Goal: Book appointment/travel/reservation

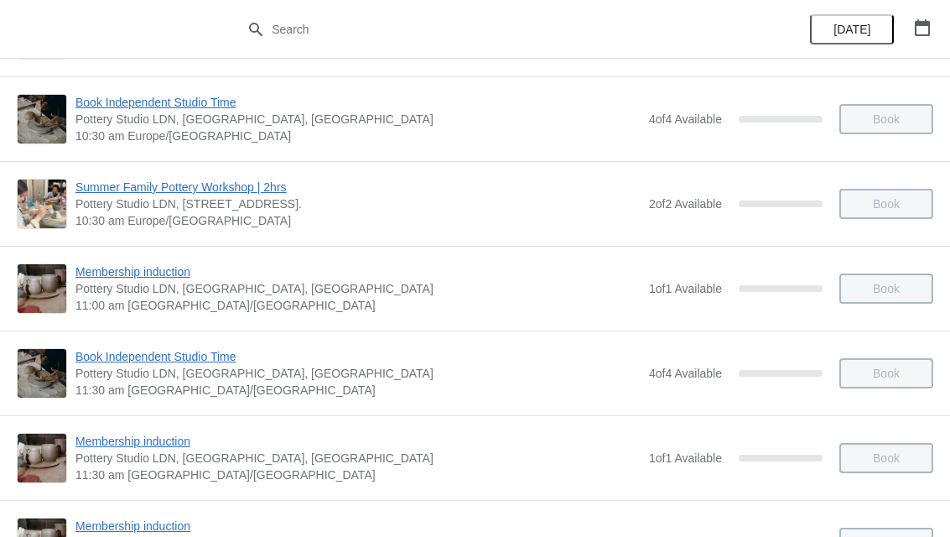
scroll to position [198, 0]
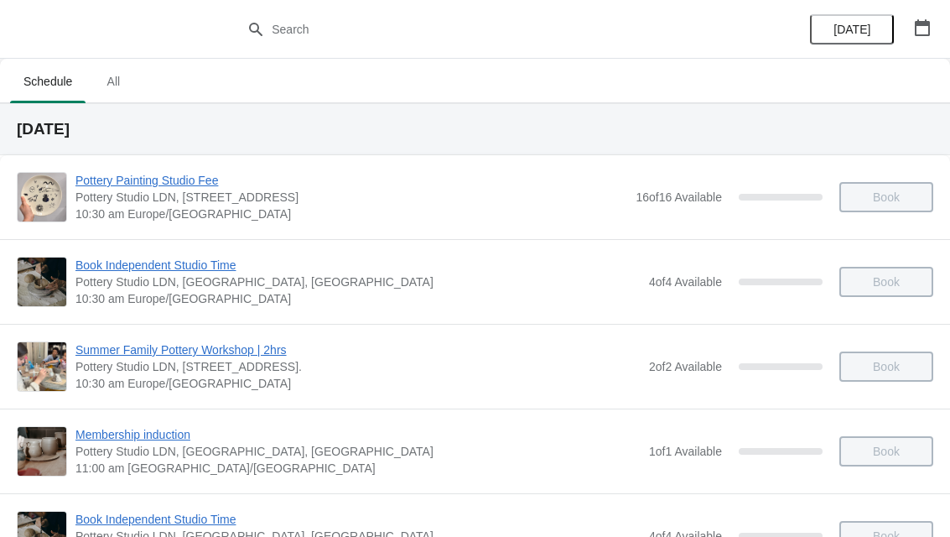
click at [113, 83] on span "All" at bounding box center [113, 81] width 42 height 30
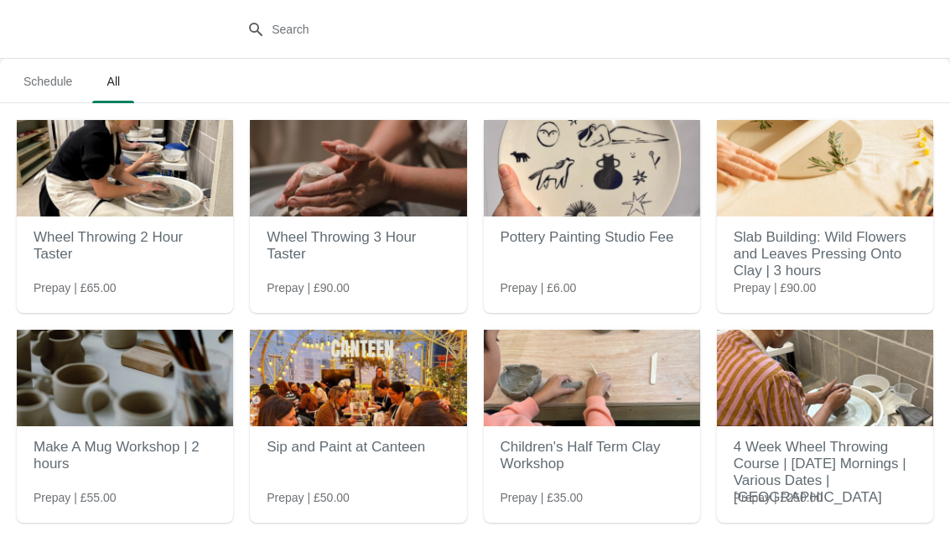
click at [44, 82] on span "Schedule" at bounding box center [47, 81] width 75 height 30
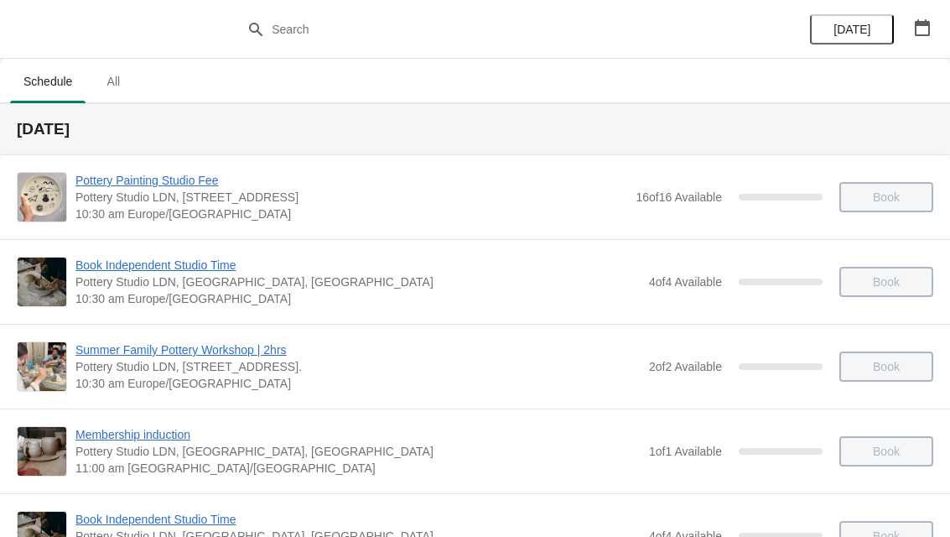
click at [118, 82] on span "All" at bounding box center [113, 81] width 42 height 30
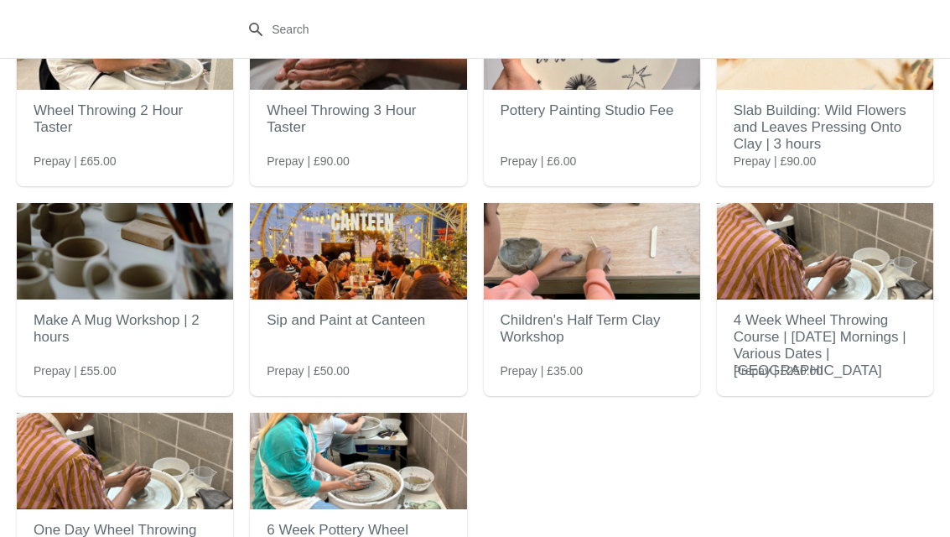
scroll to position [127, 0]
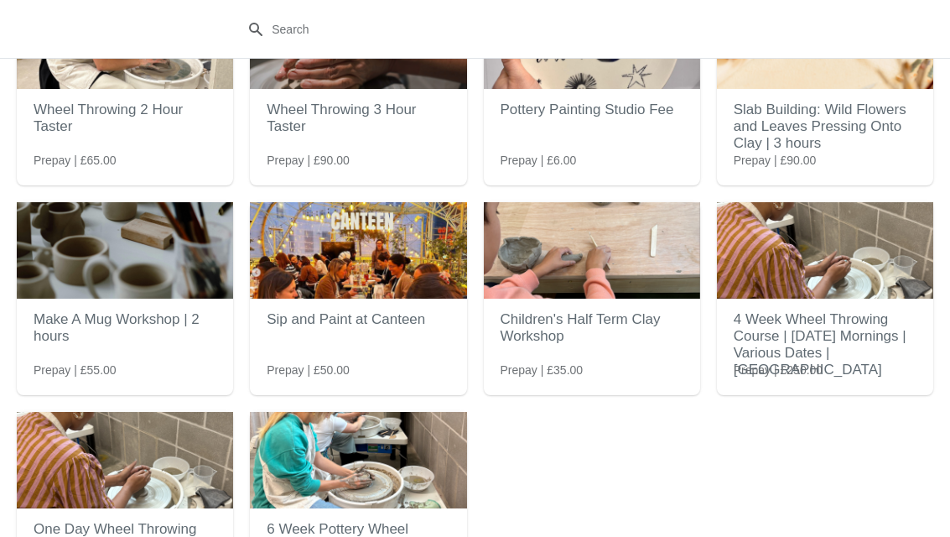
click at [568, 140] on div "Pottery Painting Studio Fee Prepay | £6.00" at bounding box center [592, 67] width 216 height 151
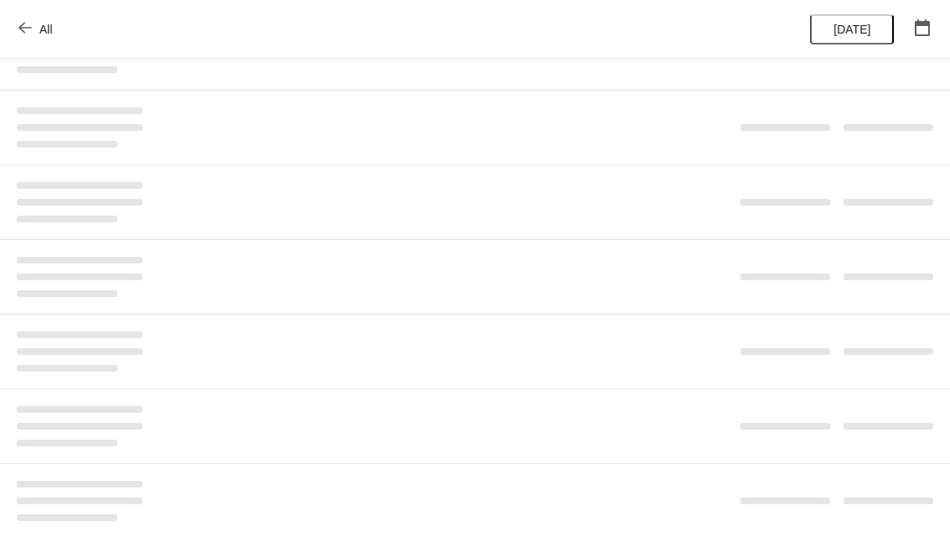
scroll to position [0, 0]
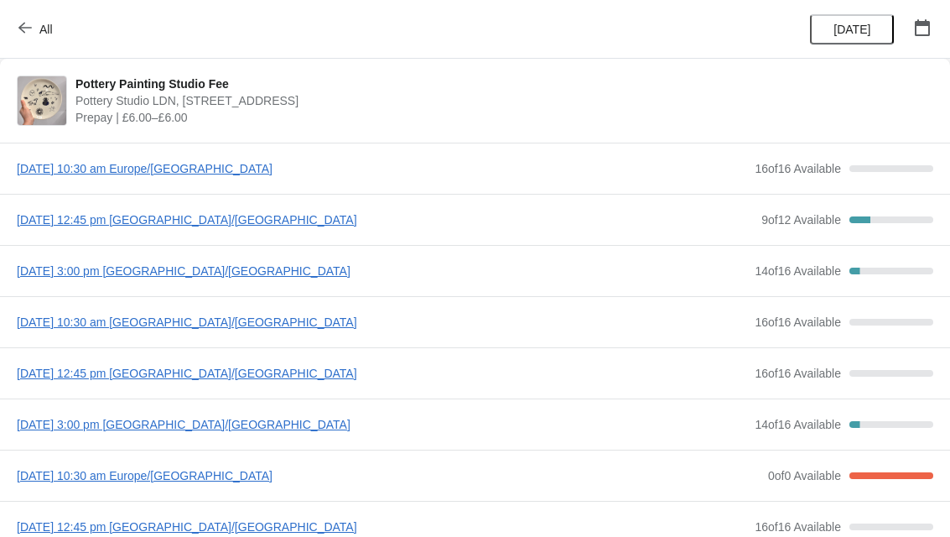
click at [70, 226] on span "Monday, August 11, 2025 | 12:45 pm Europe/London" at bounding box center [385, 219] width 736 height 17
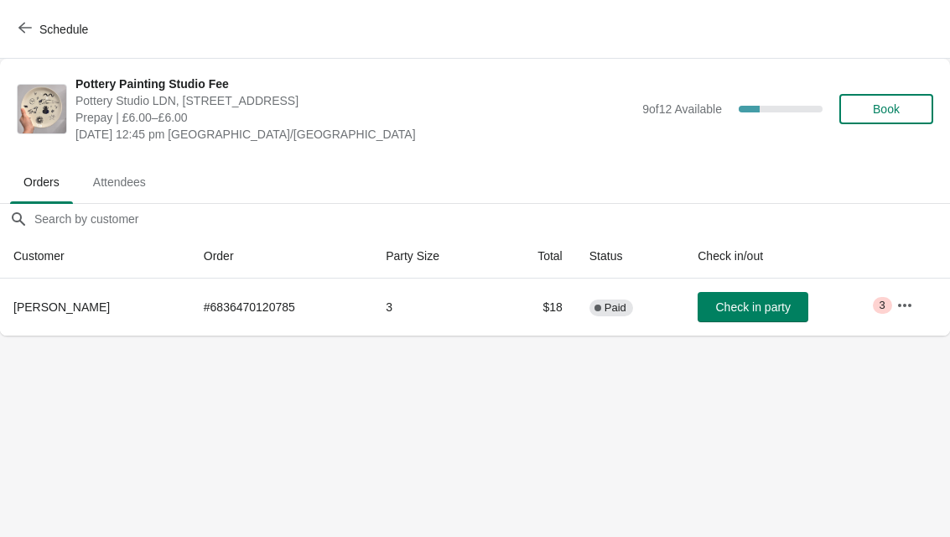
click at [107, 189] on span "Attendees" at bounding box center [120, 182] width 80 height 30
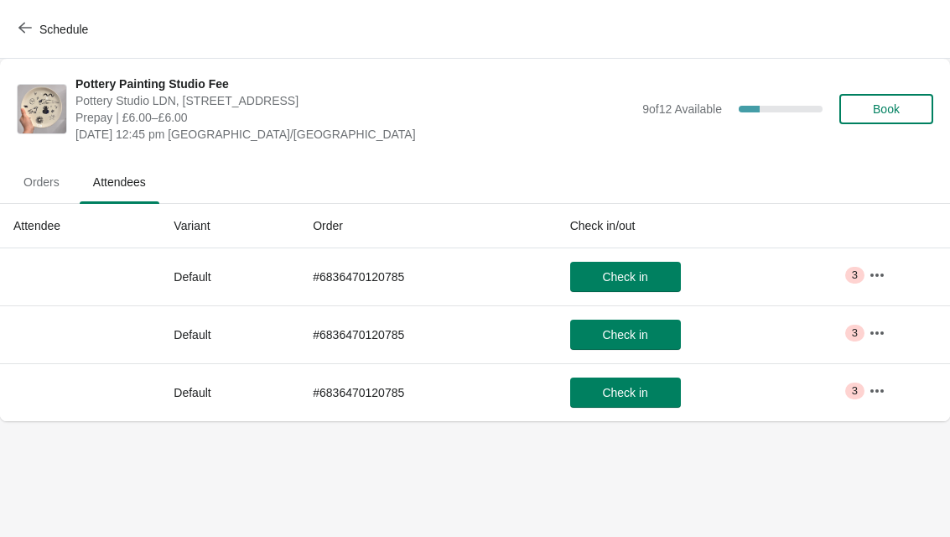
click at [44, 197] on button "Orders" at bounding box center [42, 182] width 70 height 44
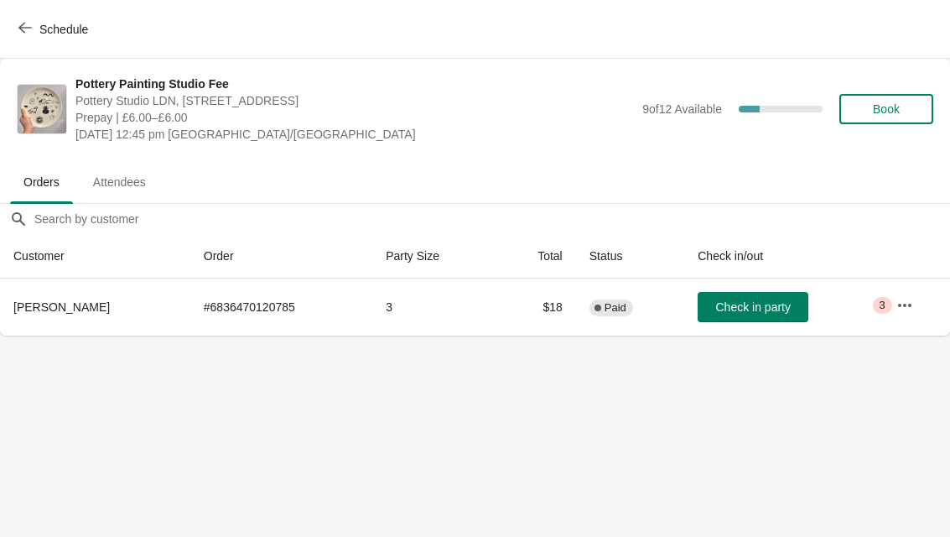
click at [890, 114] on span "Book" at bounding box center [886, 108] width 27 height 13
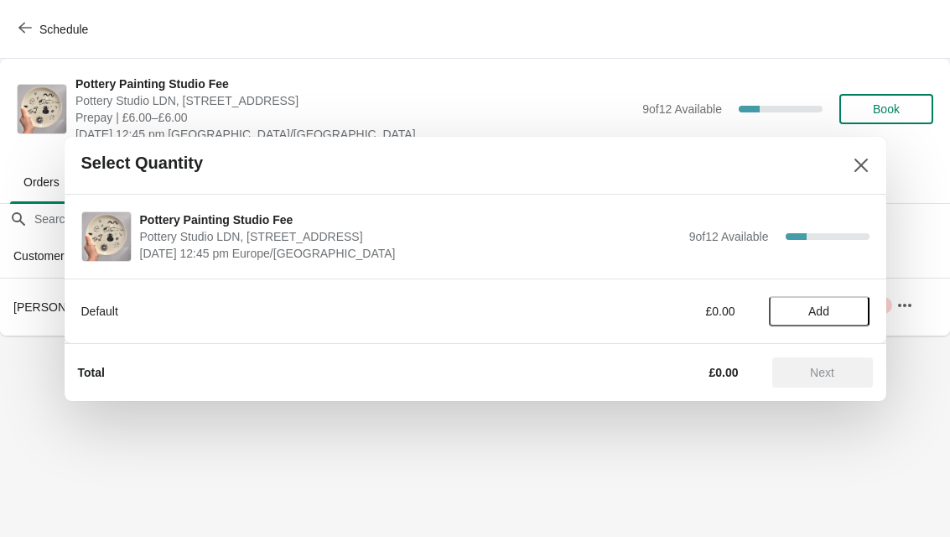
click at [817, 318] on span "Add" at bounding box center [818, 310] width 21 height 13
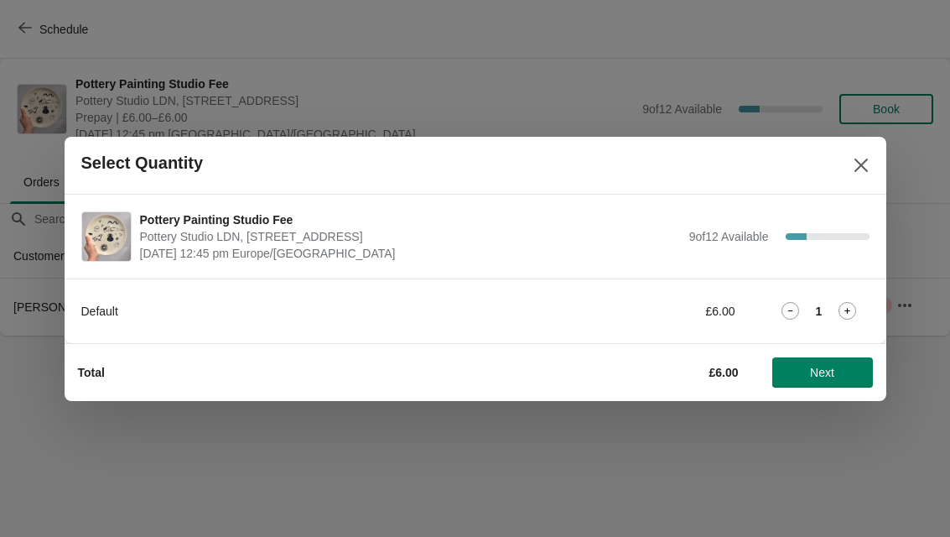
click at [851, 316] on icon at bounding box center [848, 311] width 18 height 18
click at [849, 314] on icon at bounding box center [848, 311] width 18 height 18
click at [834, 381] on button "Next" at bounding box center [822, 372] width 101 height 30
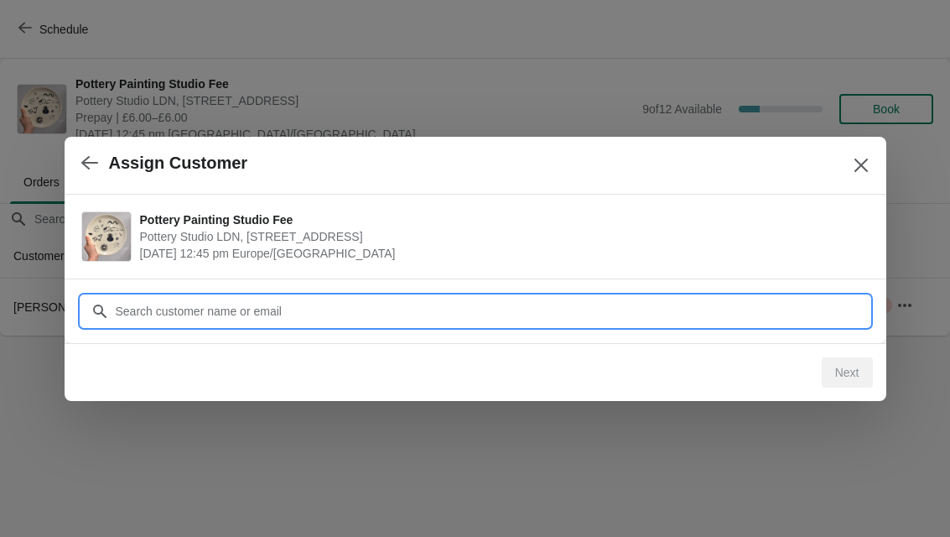
click at [788, 303] on input "Customer" at bounding box center [492, 311] width 755 height 30
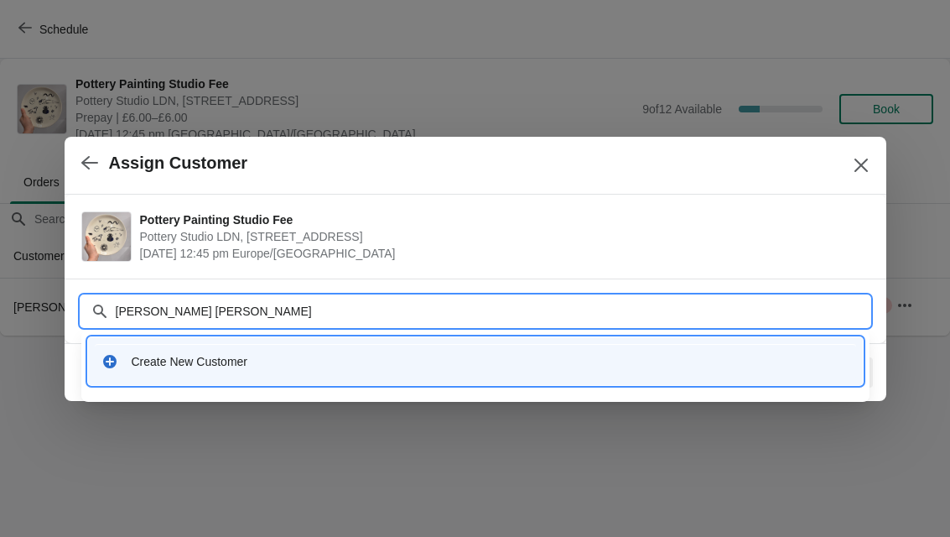
type input "Paula leahy"
click at [475, 361] on div "Create New Customer" at bounding box center [491, 361] width 718 height 17
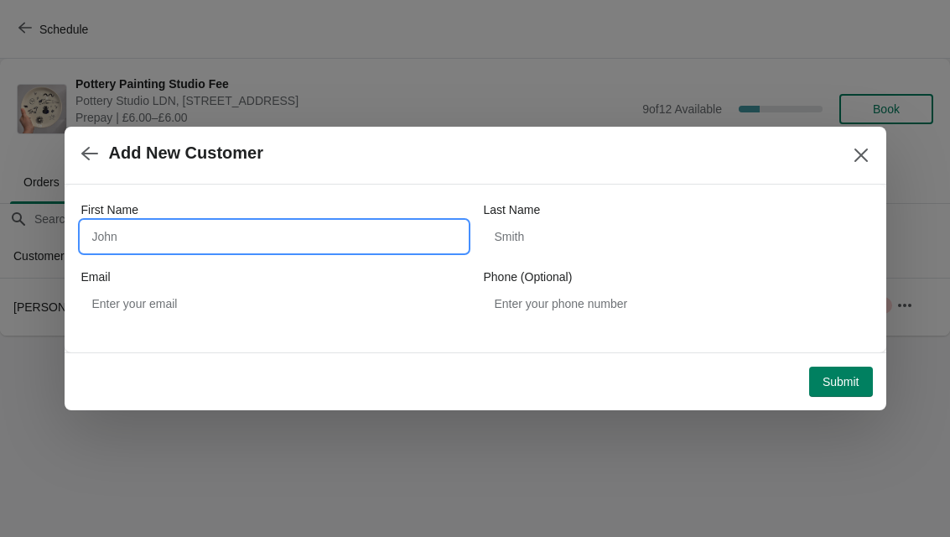
click at [384, 240] on input "First Name" at bounding box center [274, 236] width 386 height 30
type input "Paula"
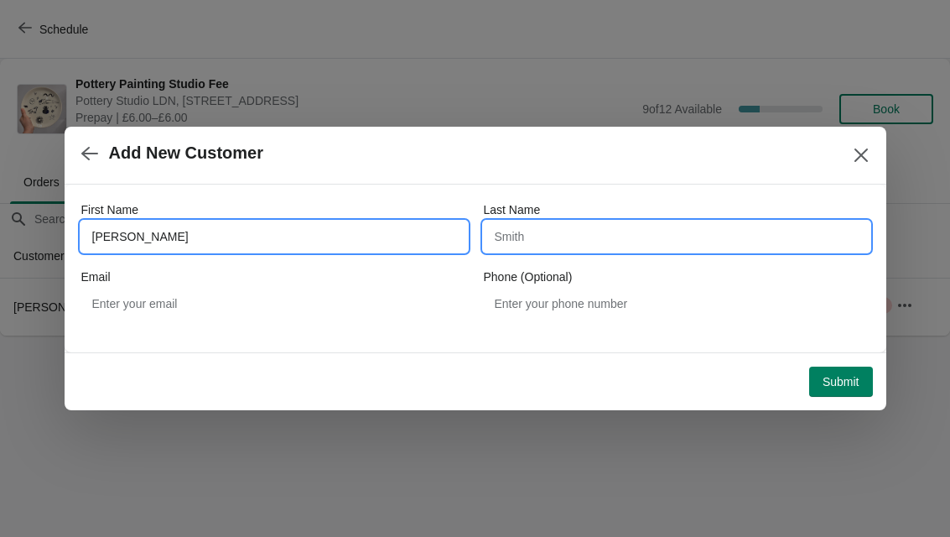
click at [577, 239] on input "Last Name" at bounding box center [677, 236] width 386 height 30
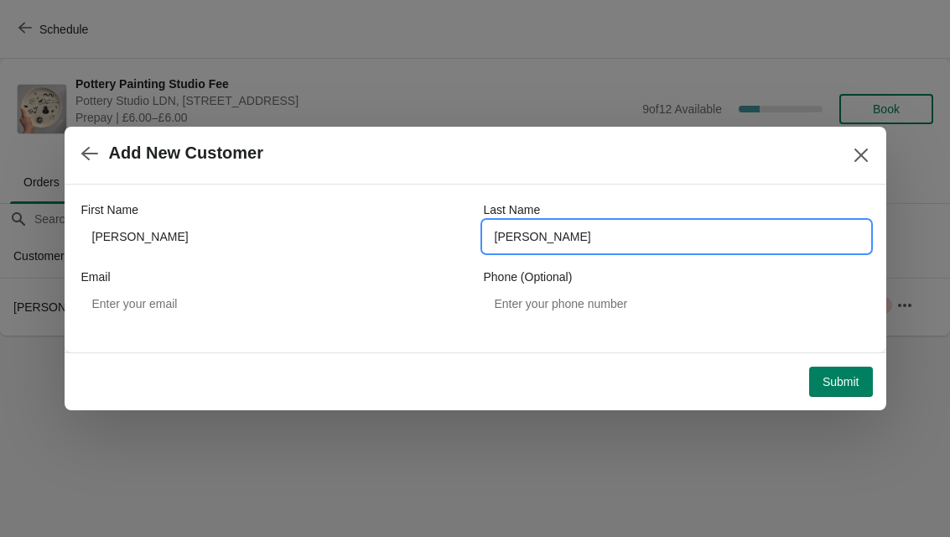
type input "Leahy"
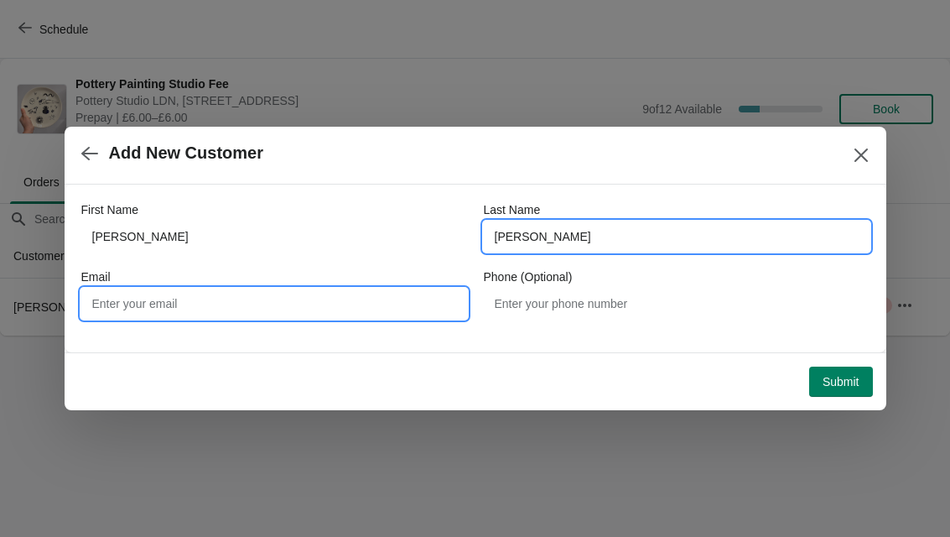
click at [279, 310] on input "Email" at bounding box center [274, 304] width 386 height 30
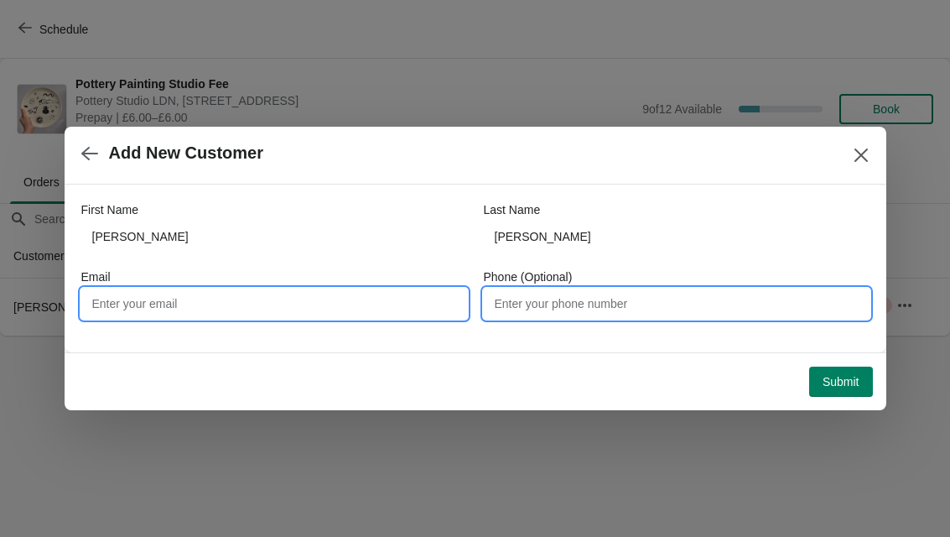
click at [639, 309] on input "Phone (Optional)" at bounding box center [677, 304] width 386 height 30
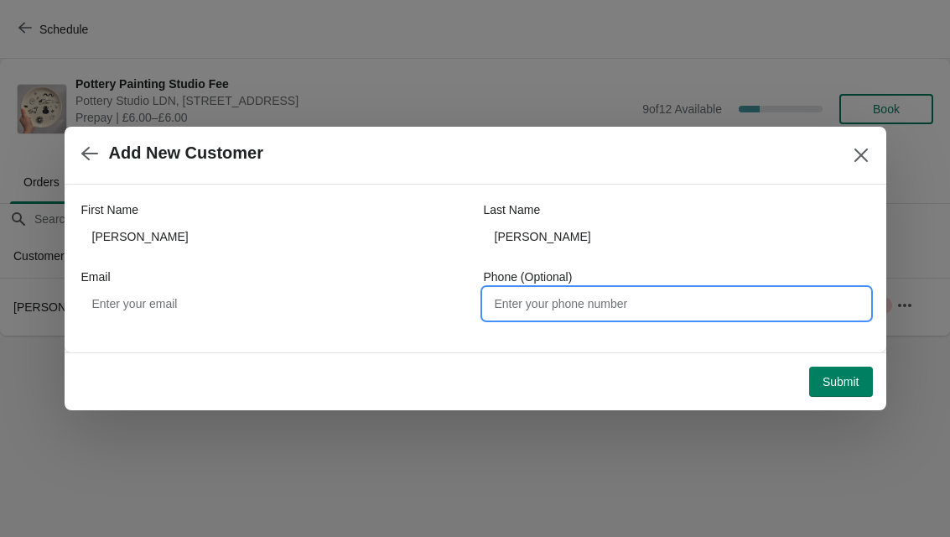
type input "O"
type input "07711212228"
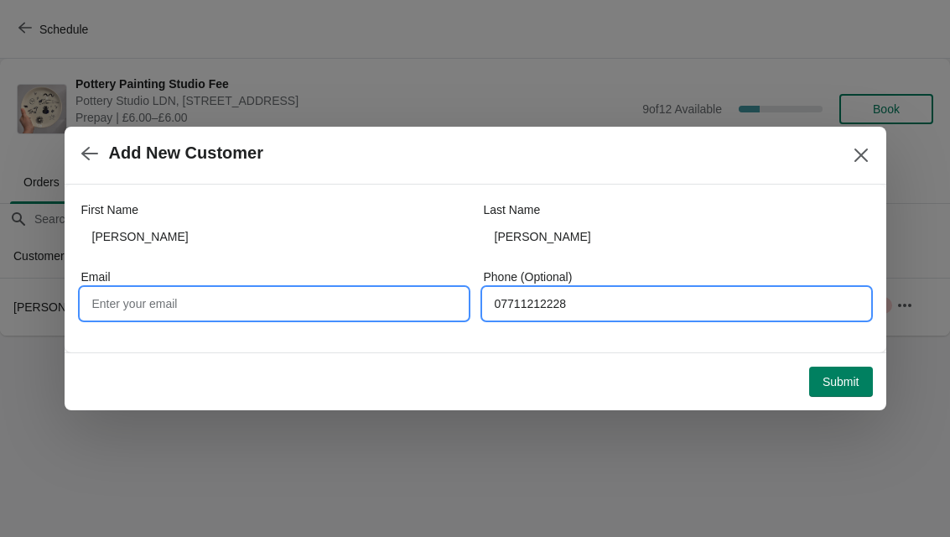
click at [373, 304] on input "Email" at bounding box center [274, 304] width 386 height 30
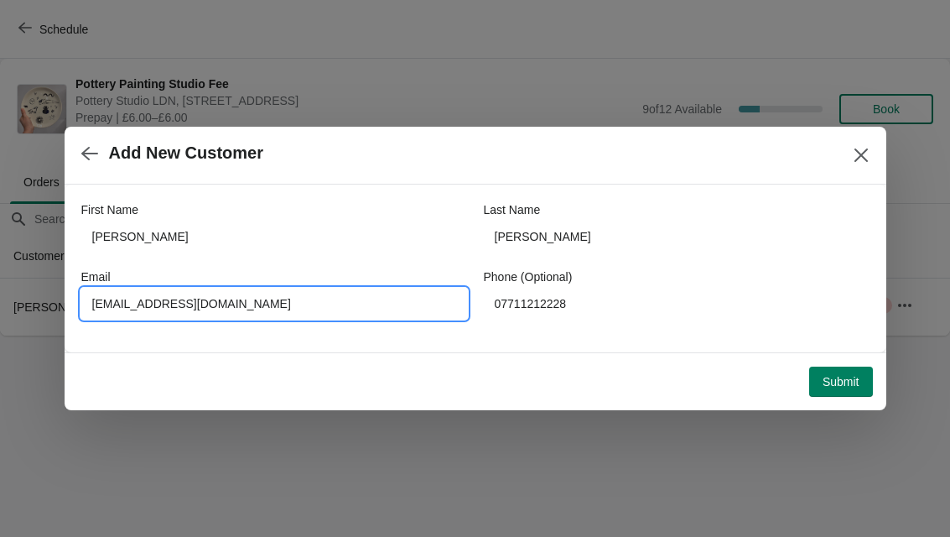
type input "Paulaleahy2@gmail.com"
click at [854, 383] on span "Submit" at bounding box center [841, 381] width 37 height 13
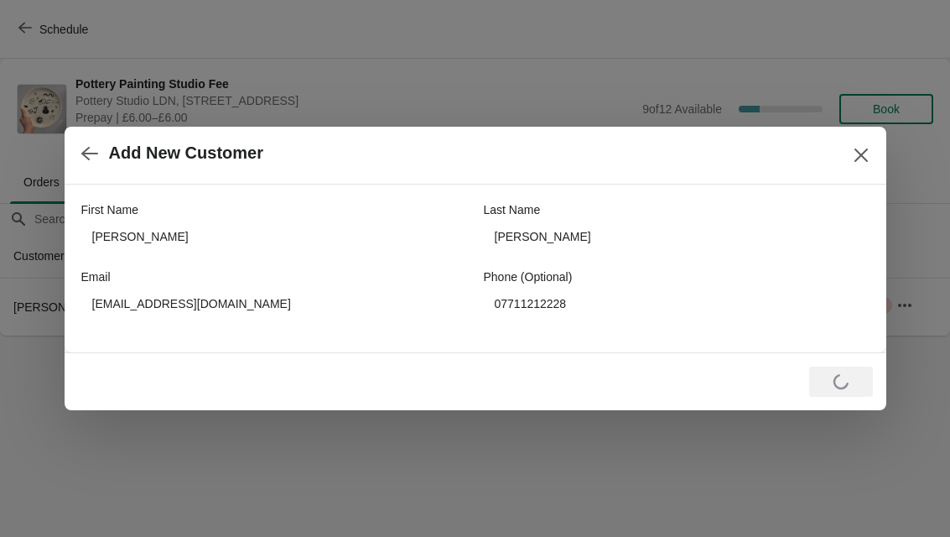
click at [871, 148] on button "Close" at bounding box center [861, 155] width 30 height 30
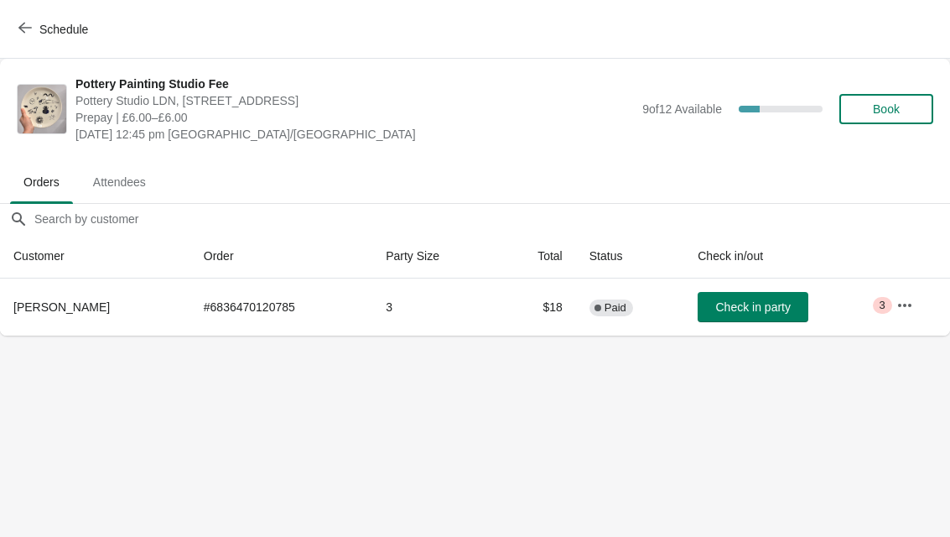
click at [27, 18] on button "Schedule" at bounding box center [54, 29] width 93 height 30
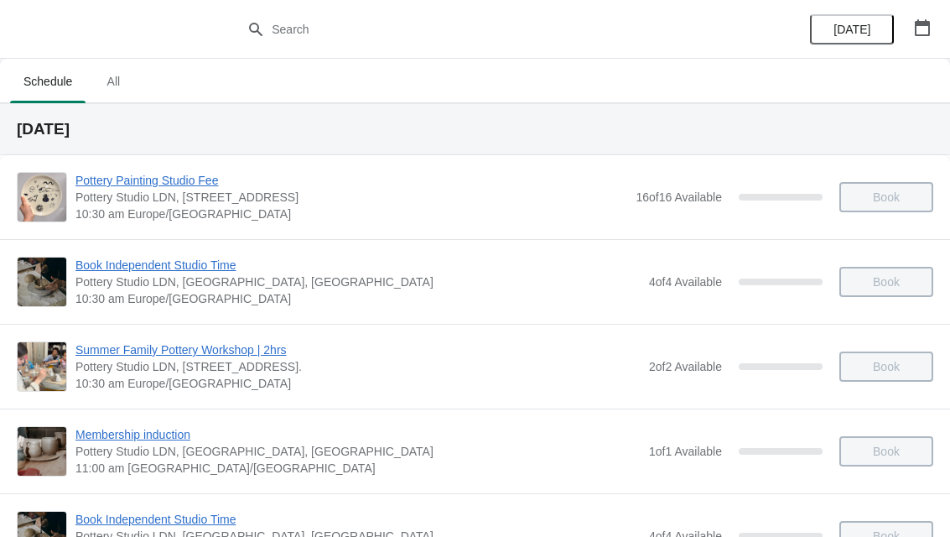
click at [114, 90] on span "All" at bounding box center [113, 81] width 42 height 30
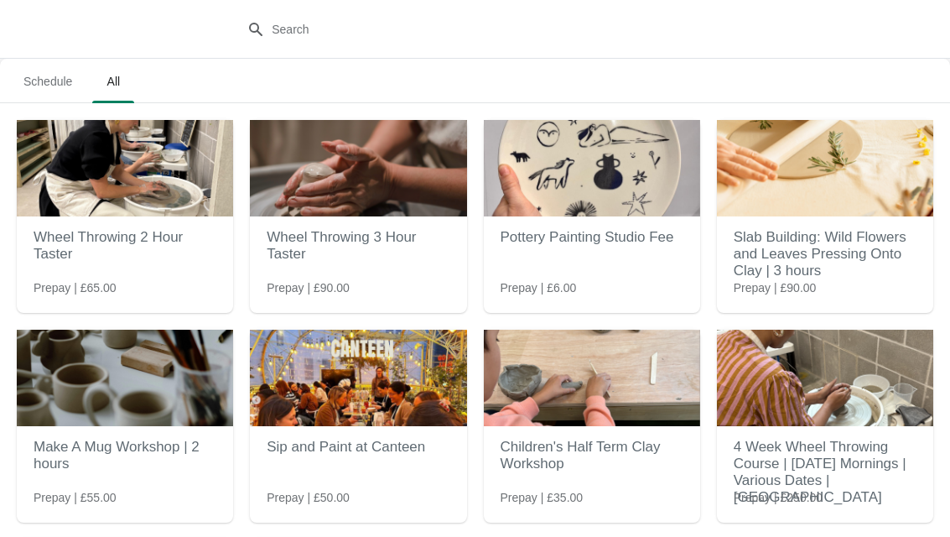
click at [591, 234] on h2 "Pottery Painting Studio Fee" at bounding box center [592, 238] width 183 height 34
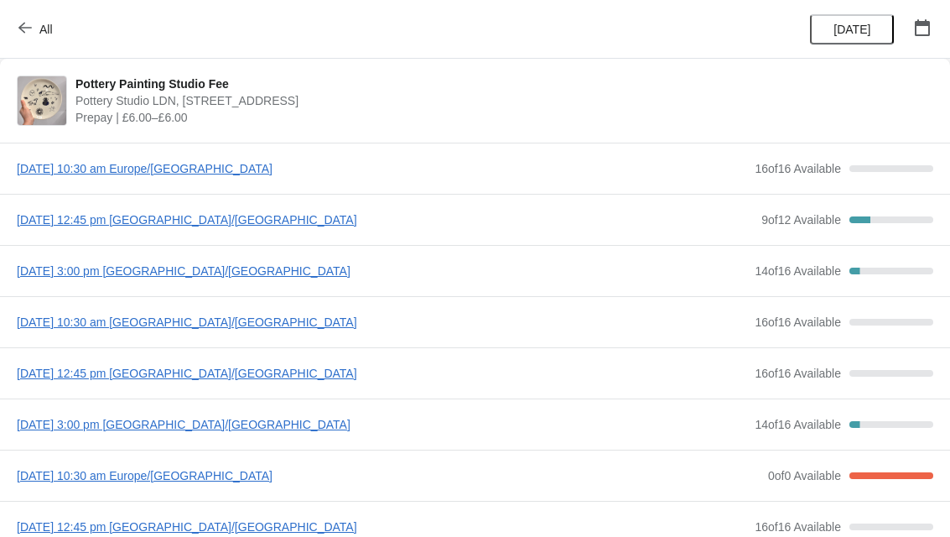
click at [30, 30] on icon "button" at bounding box center [24, 27] width 13 height 13
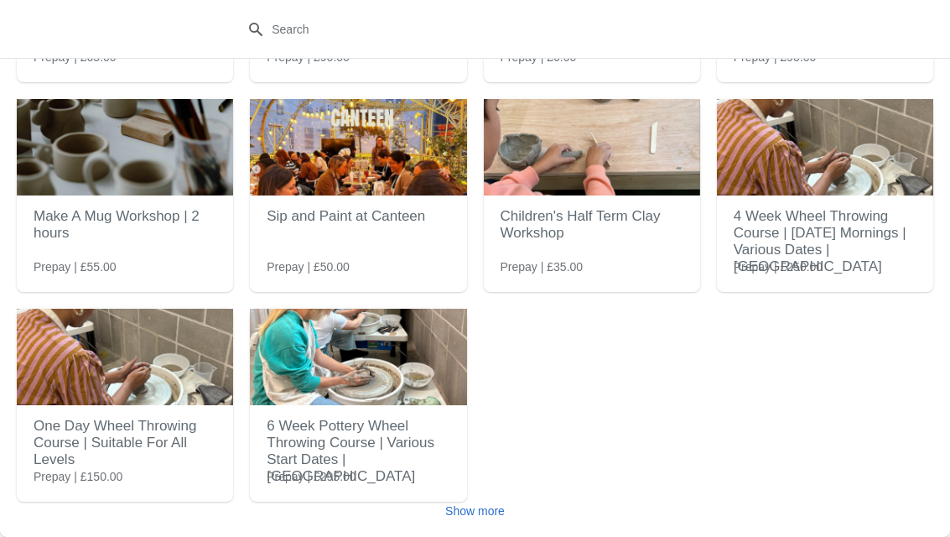
scroll to position [231, 0]
click at [498, 521] on button "Show more" at bounding box center [475, 511] width 73 height 30
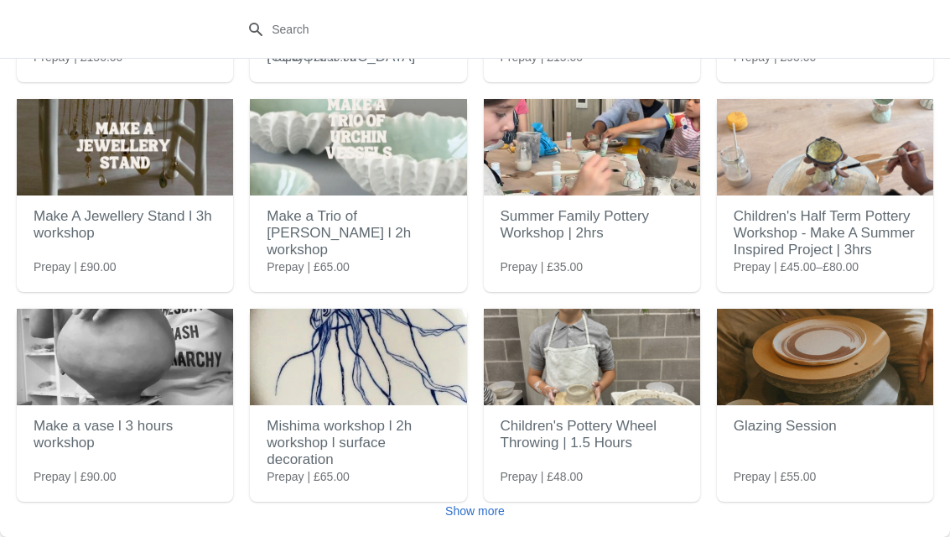
scroll to position [650, 0]
click at [618, 452] on h2 "Children's Pottery Wheel Throwing | 1.5 Hours" at bounding box center [592, 434] width 183 height 50
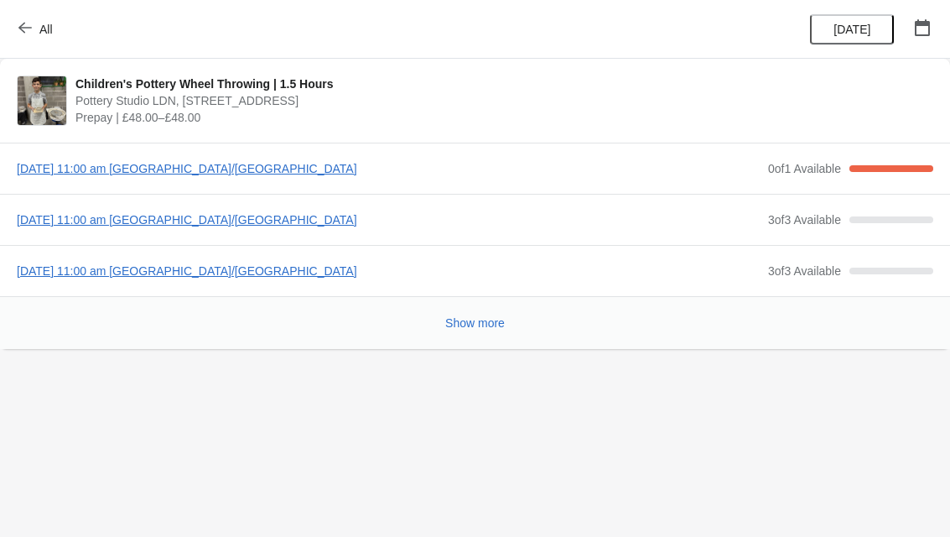
click at [223, 174] on span "Wednesday, August 13, 2025 | 11:00 am Europe/London" at bounding box center [388, 168] width 743 height 17
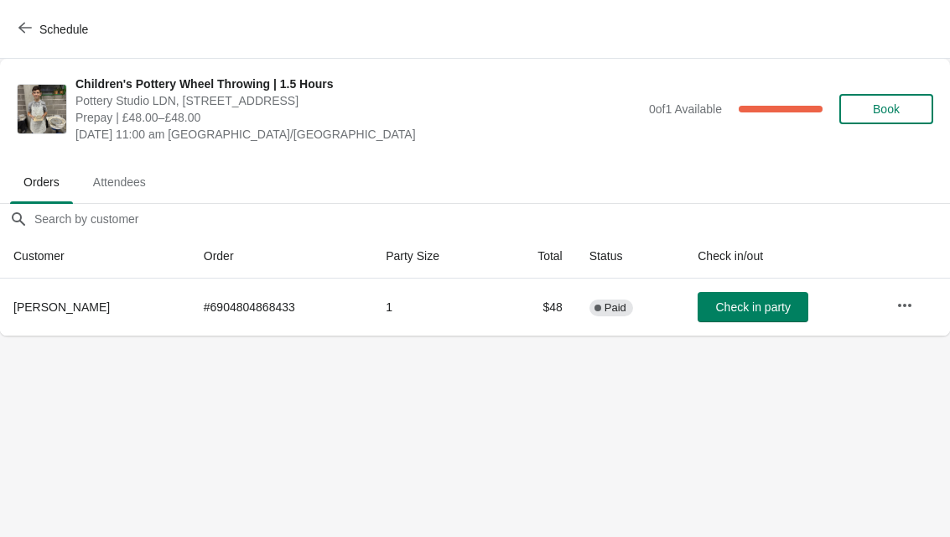
click at [899, 121] on button "Book" at bounding box center [887, 109] width 94 height 30
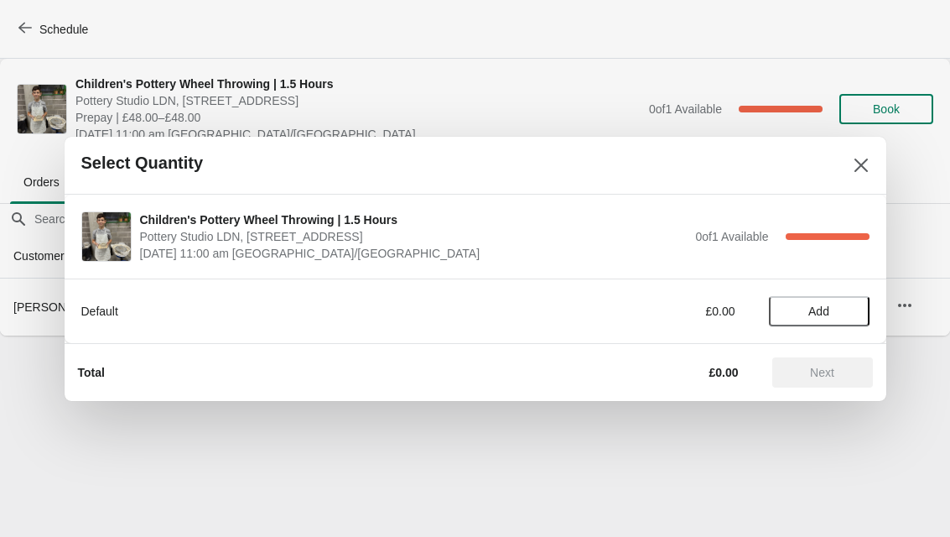
click at [844, 318] on button "Add" at bounding box center [819, 311] width 101 height 30
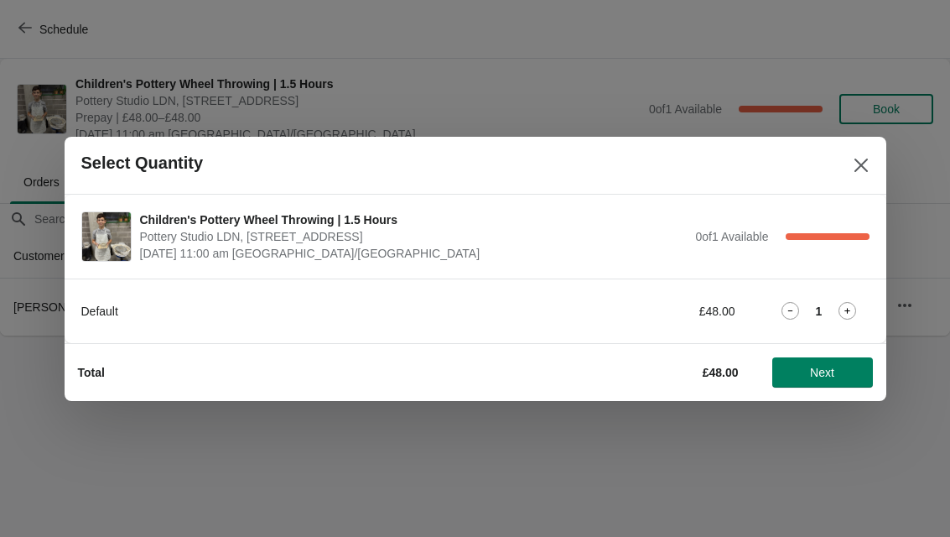
click at [846, 364] on button "Next" at bounding box center [822, 372] width 101 height 30
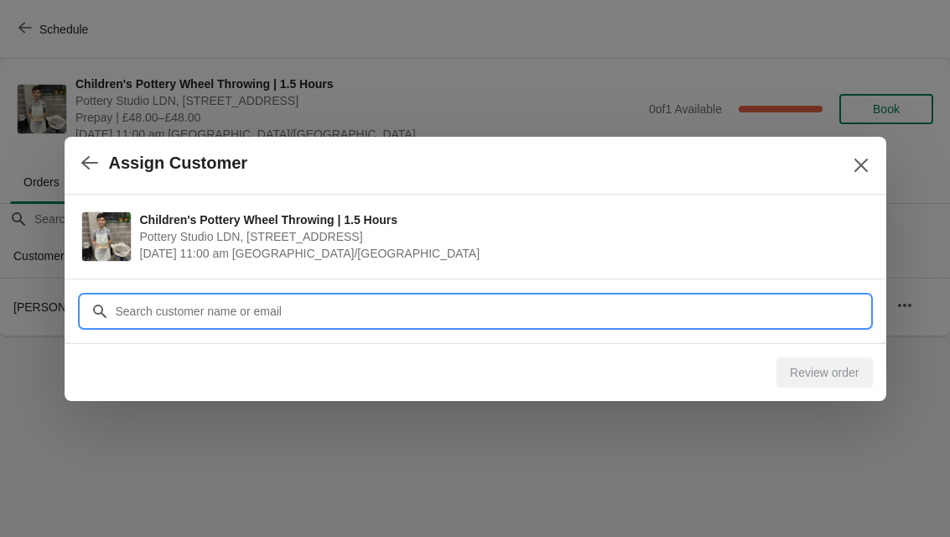
click at [741, 312] on input "Customer" at bounding box center [492, 311] width 755 height 30
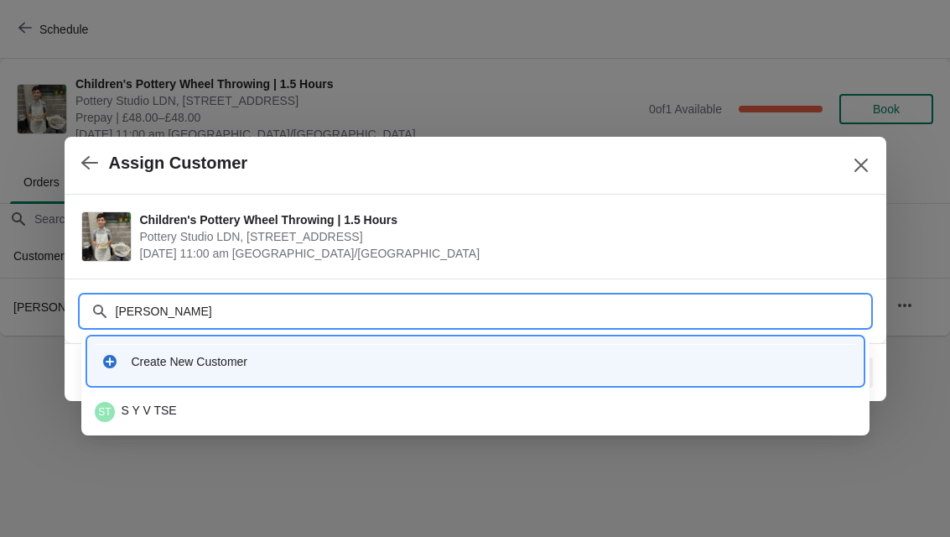
type input "Valeria"
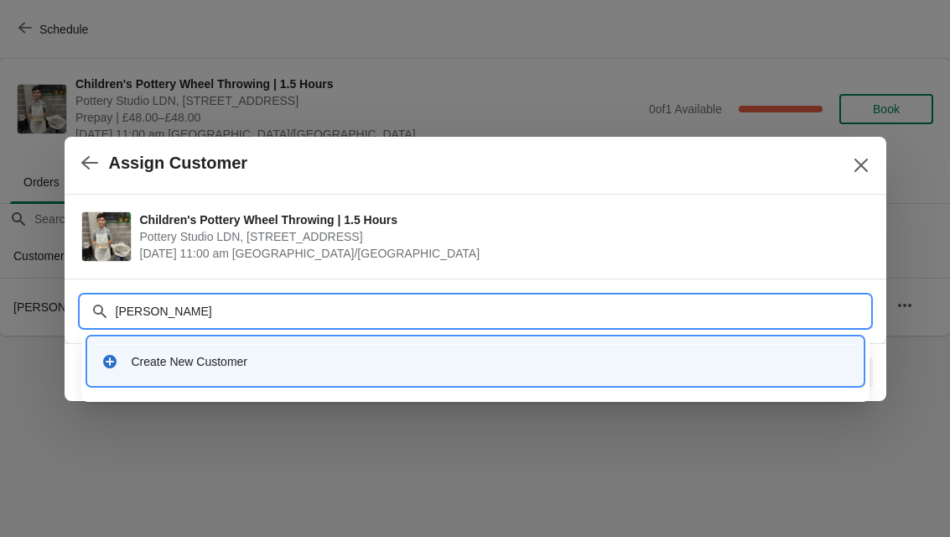
click at [311, 369] on div "Create New Customer" at bounding box center [491, 361] width 718 height 17
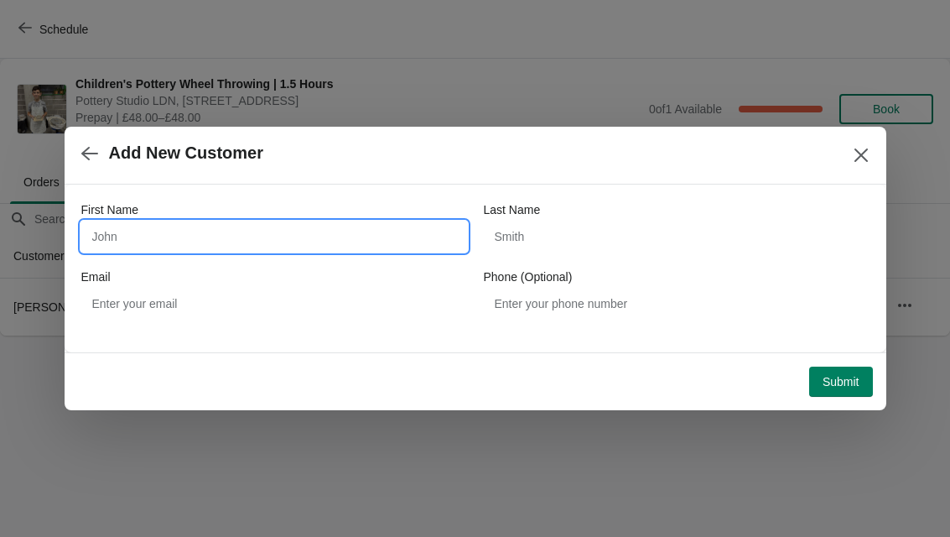
click at [299, 237] on input "First Name" at bounding box center [274, 236] width 386 height 30
type input "Valeria"
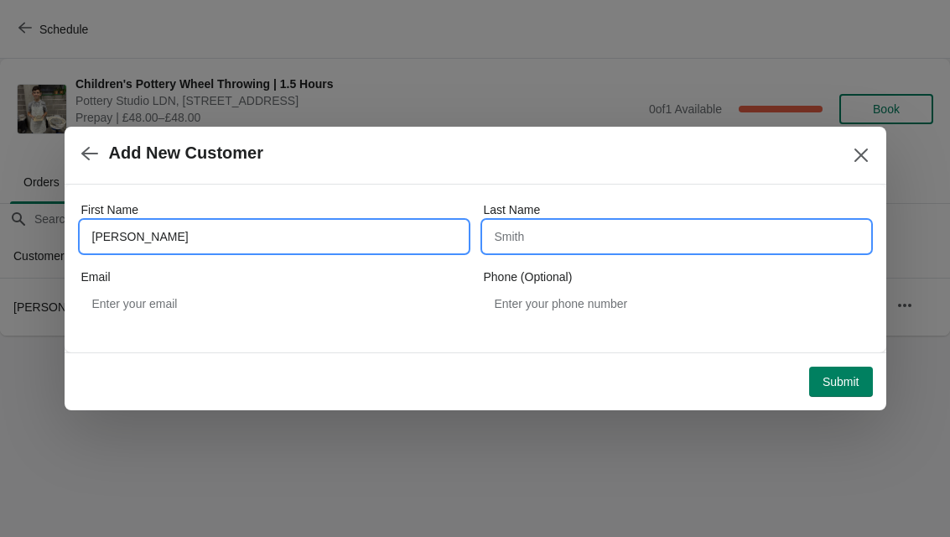
click at [670, 221] on input "Last Name" at bounding box center [677, 236] width 386 height 30
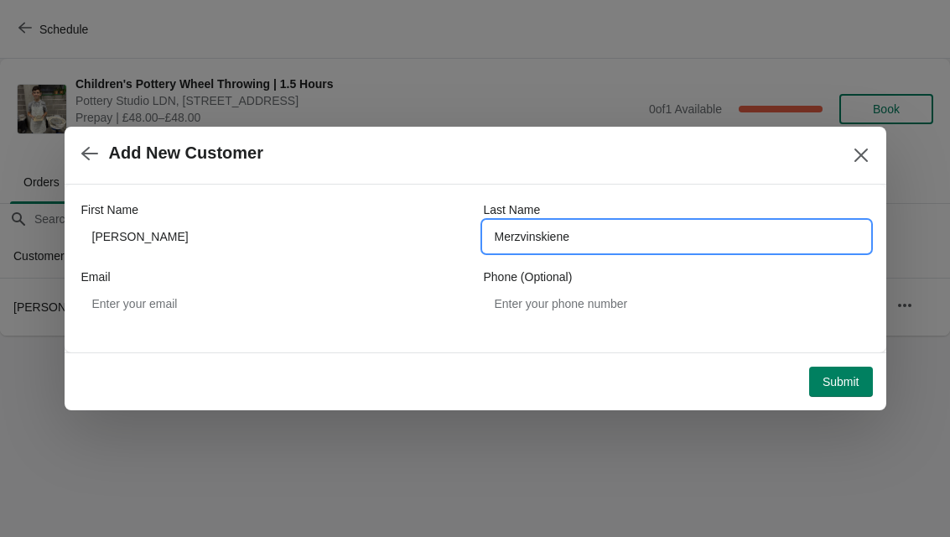
type input "Merzvinskiene"
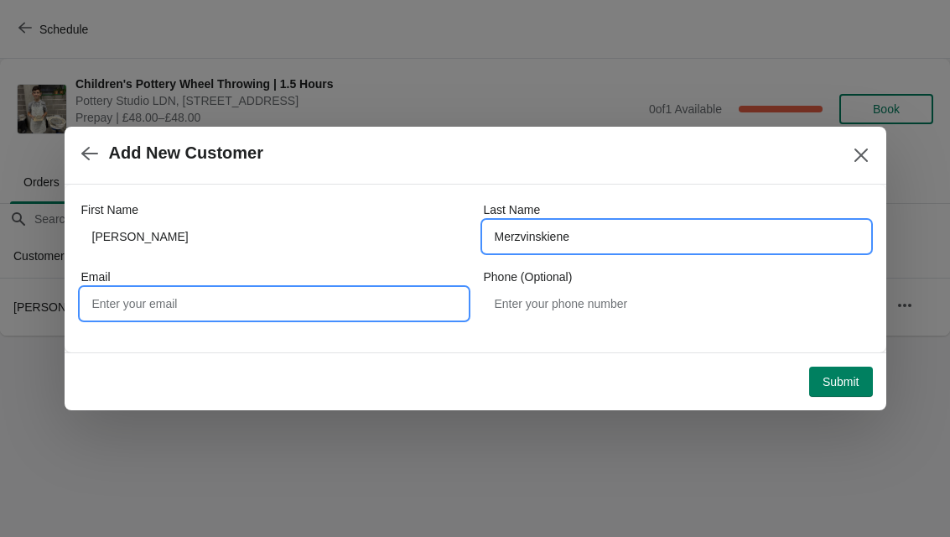
click at [322, 294] on input "Email" at bounding box center [274, 304] width 386 height 30
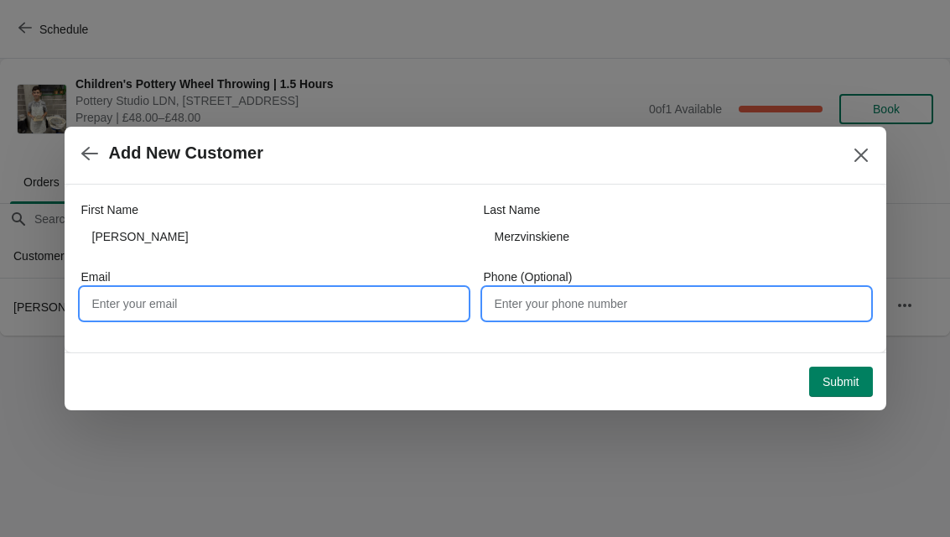
click at [602, 305] on input "Phone (Optional)" at bounding box center [677, 304] width 386 height 30
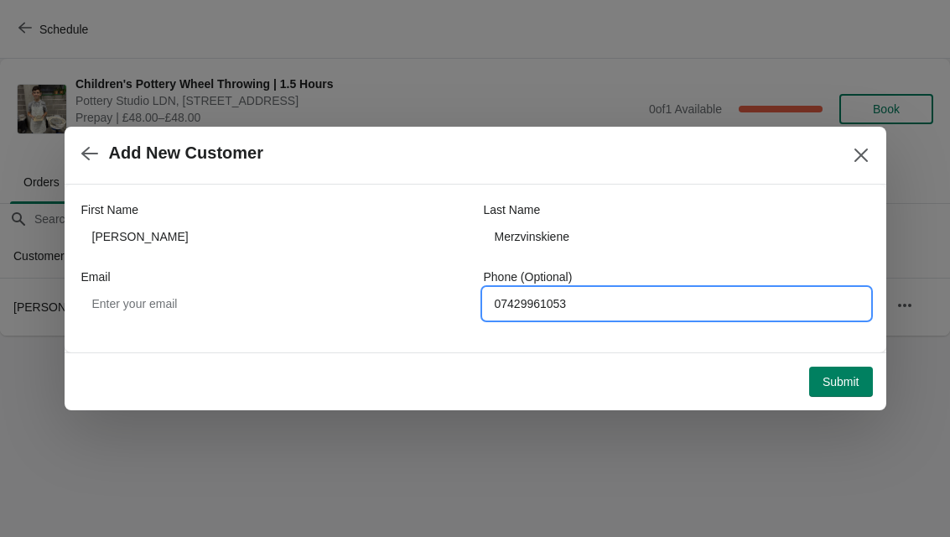
type input "07429961053"
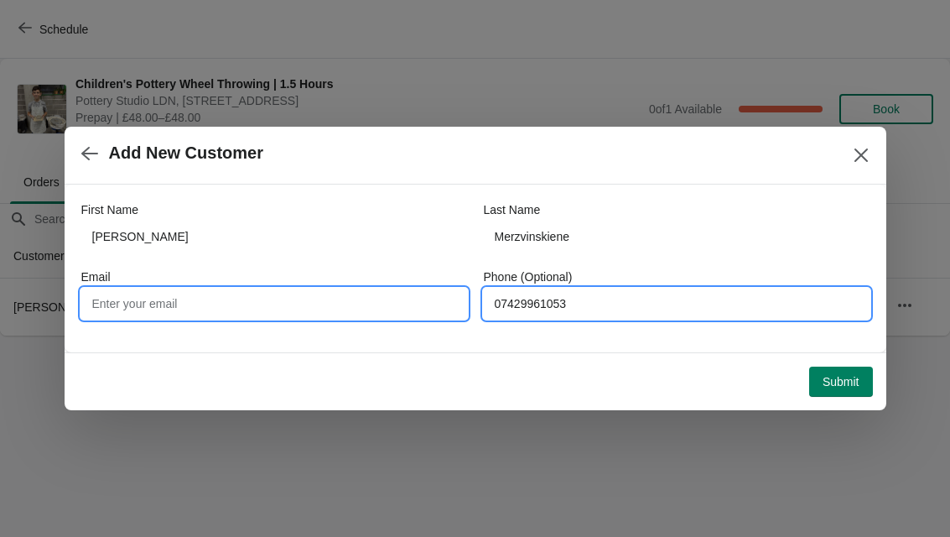
click at [371, 297] on input "Email" at bounding box center [274, 304] width 386 height 30
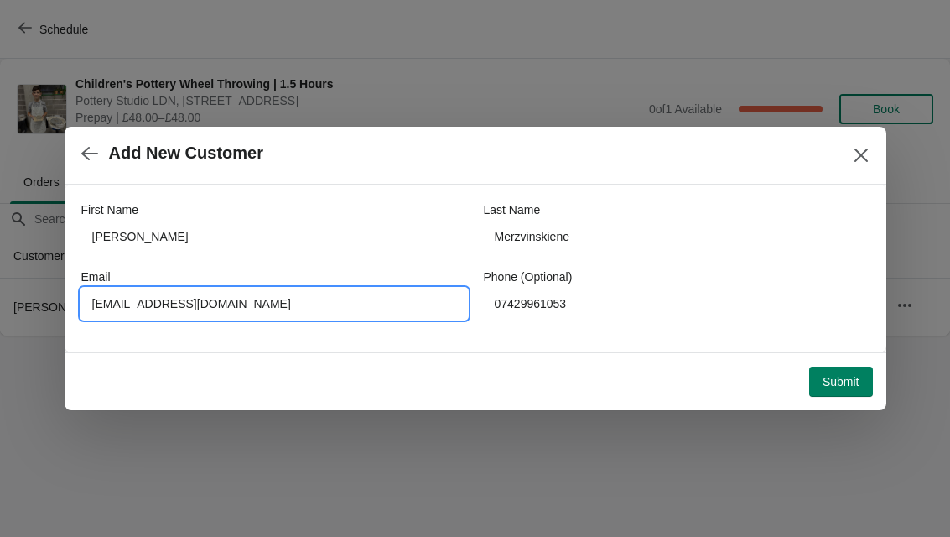
type input "Leramer7256@gmail.com"
click at [850, 377] on span "Submit" at bounding box center [841, 381] width 37 height 13
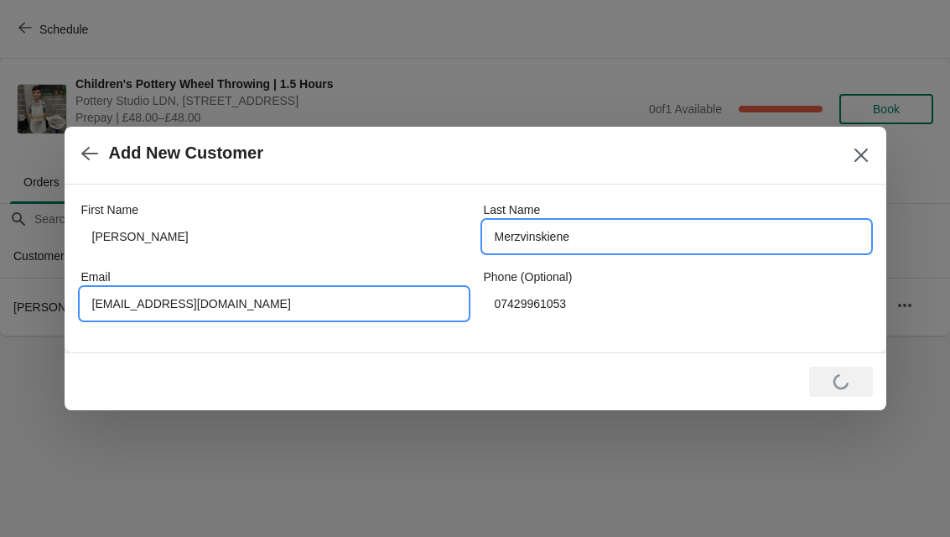
click at [298, 309] on input "Leramer7256@gmail.com" at bounding box center [274, 304] width 386 height 30
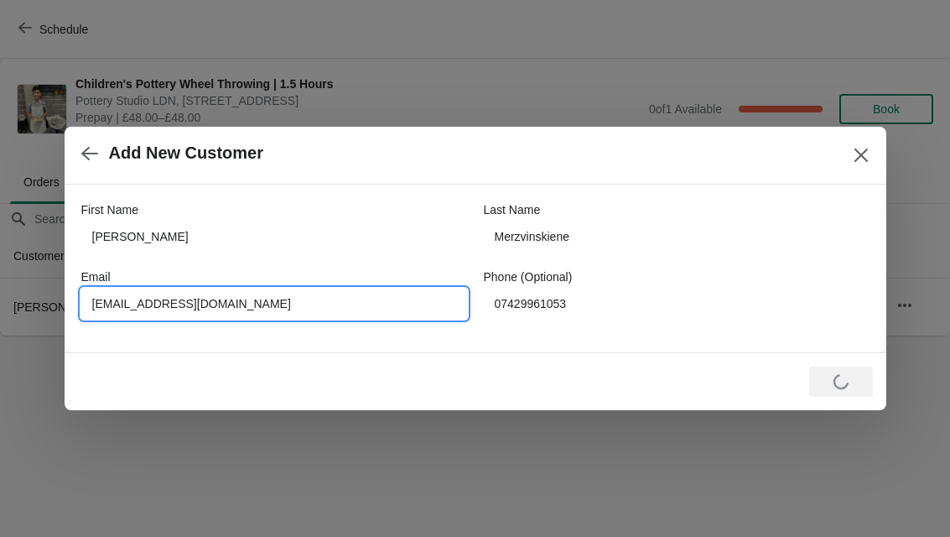
click at [216, 310] on input "Leramer7256@gmail.com" at bounding box center [274, 304] width 386 height 30
click at [208, 311] on input "Leramer7256@gmail.com" at bounding box center [274, 304] width 386 height 30
click at [881, 148] on div "Add New Customer" at bounding box center [476, 156] width 822 height 58
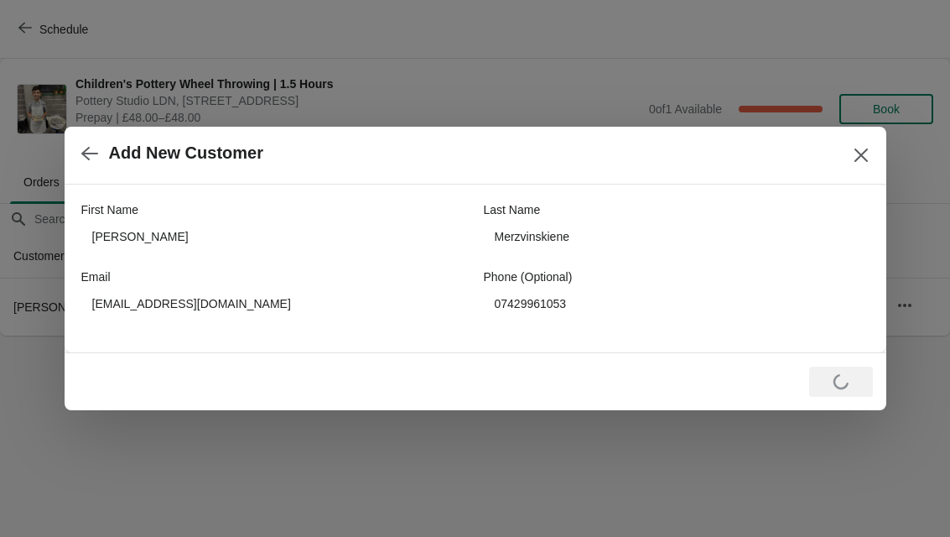
click at [865, 148] on icon "Close" at bounding box center [861, 155] width 17 height 17
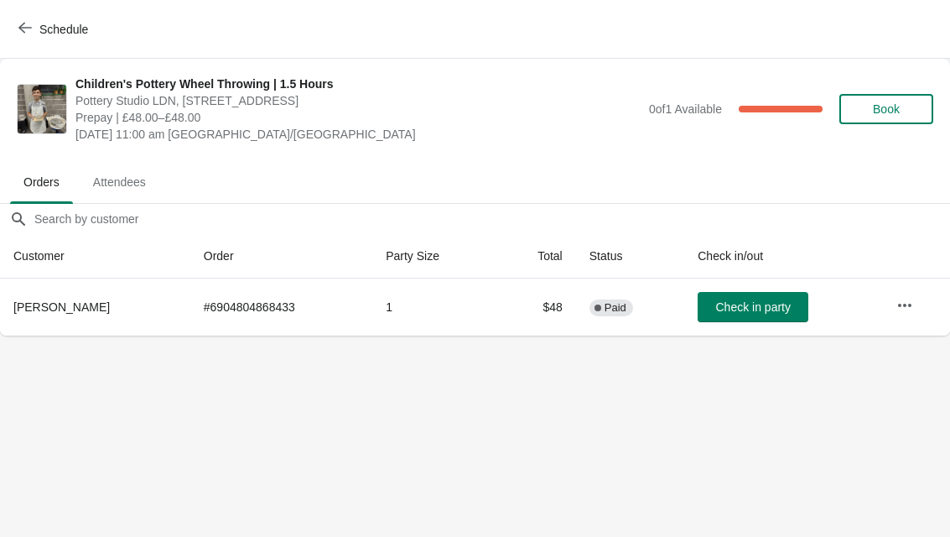
click at [76, 32] on span "Schedule" at bounding box center [63, 29] width 49 height 13
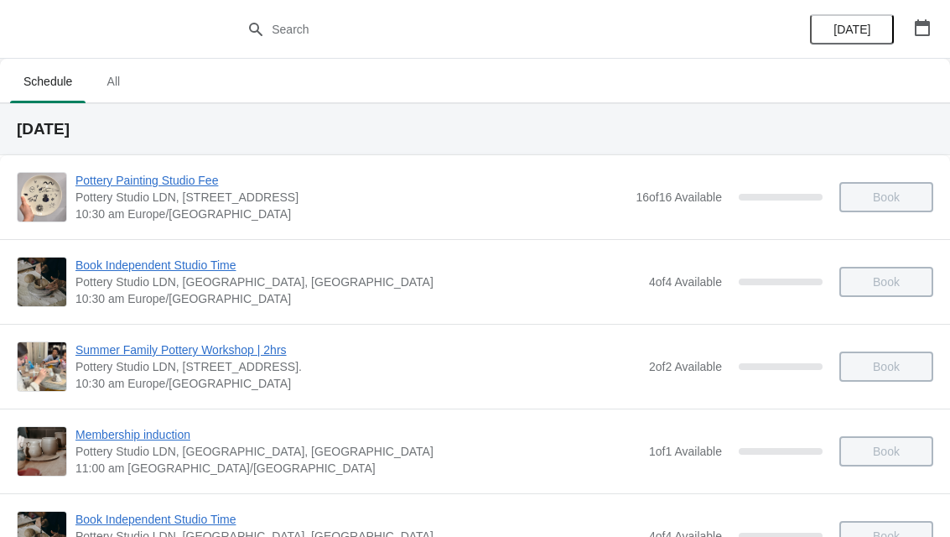
click at [117, 96] on span "All" at bounding box center [113, 81] width 42 height 30
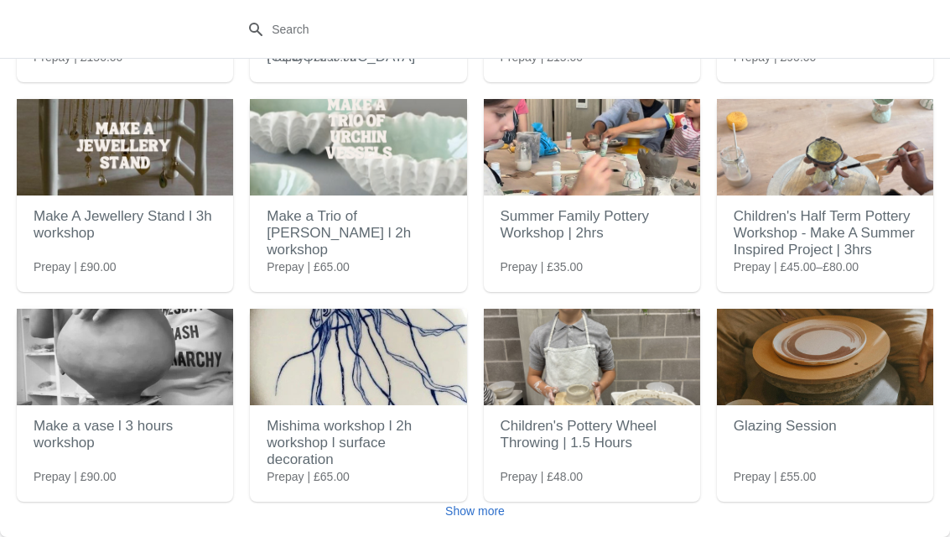
scroll to position [650, 0]
click at [620, 398] on img at bounding box center [592, 357] width 216 height 96
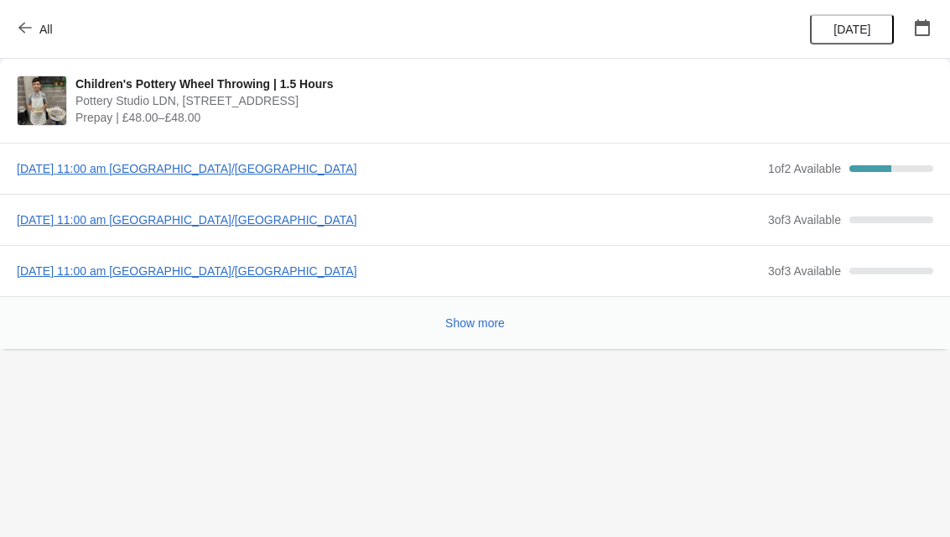
click at [286, 168] on span "Wednesday, August 13, 2025 | 11:00 am Europe/London" at bounding box center [388, 168] width 743 height 17
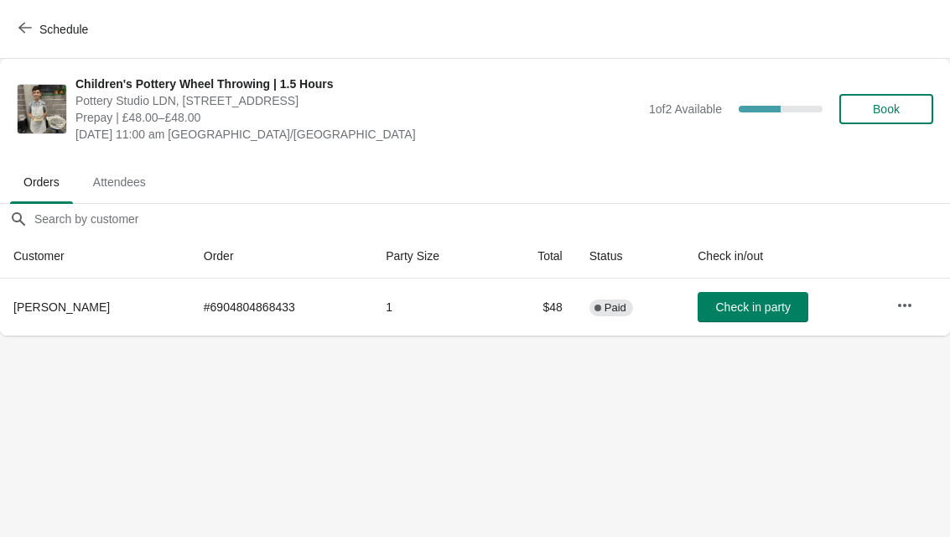
click at [897, 107] on span "Book" at bounding box center [886, 108] width 27 height 13
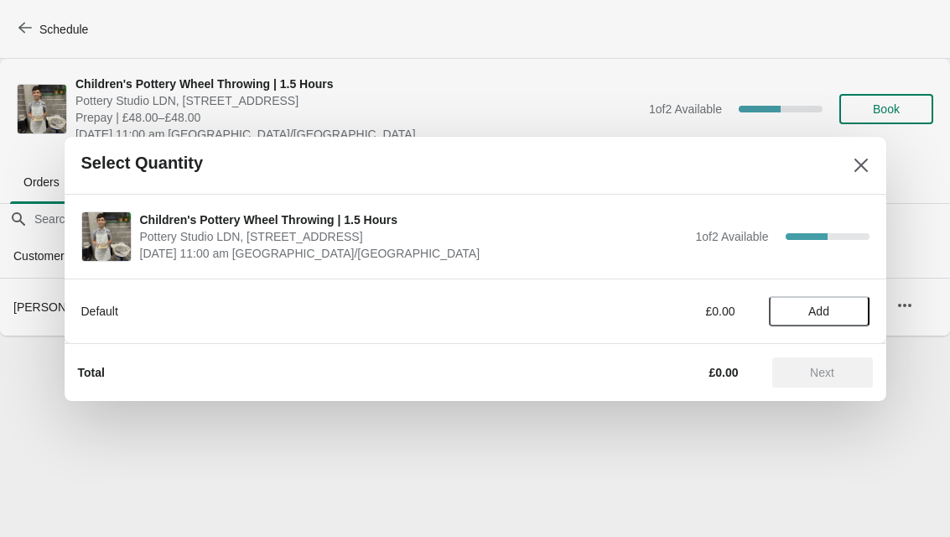
click at [802, 319] on button "Add" at bounding box center [819, 311] width 101 height 30
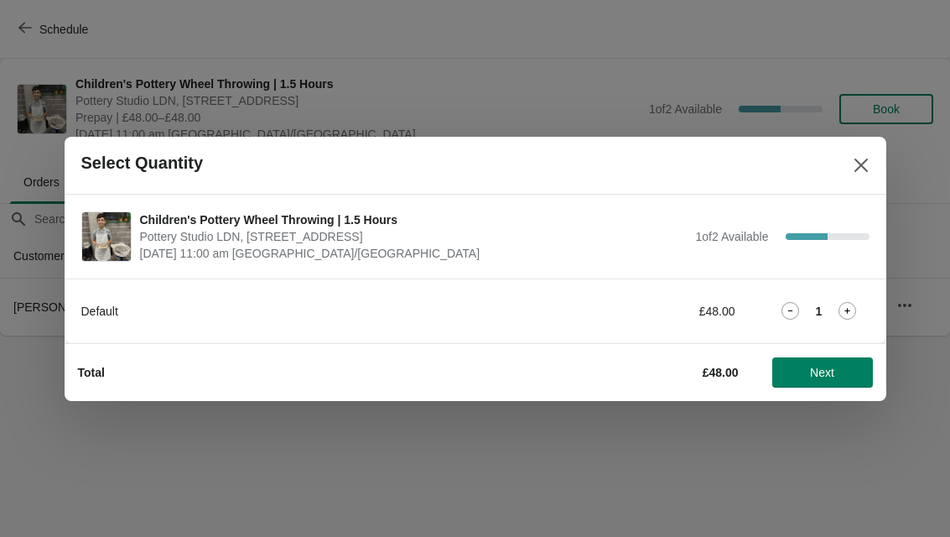
click at [829, 380] on button "Next" at bounding box center [822, 372] width 101 height 30
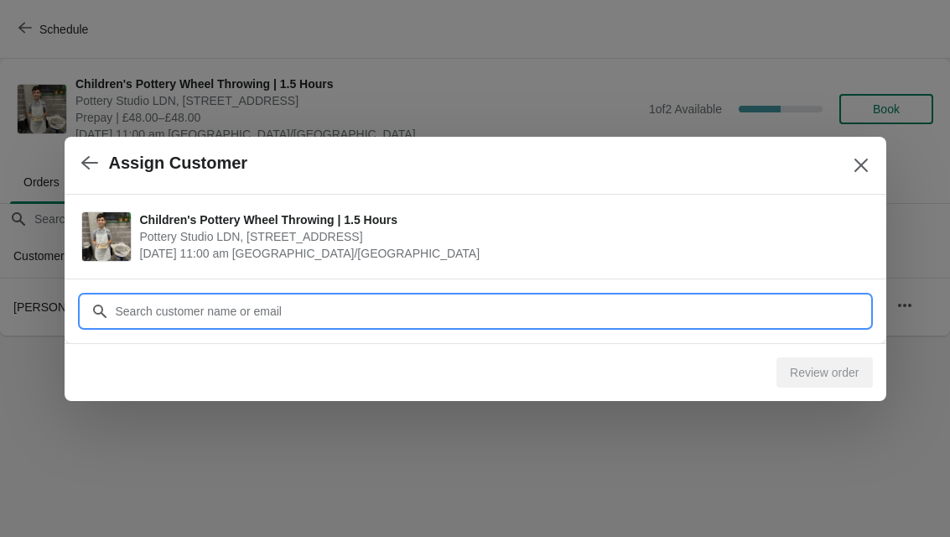
click at [530, 297] on input "Customer" at bounding box center [492, 311] width 755 height 30
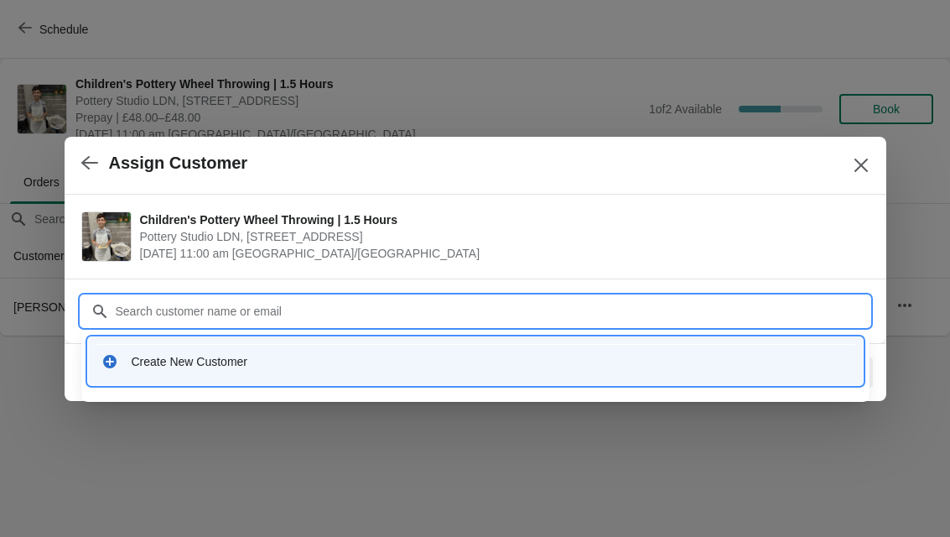
click at [312, 361] on div "Create New Customer" at bounding box center [491, 361] width 718 height 17
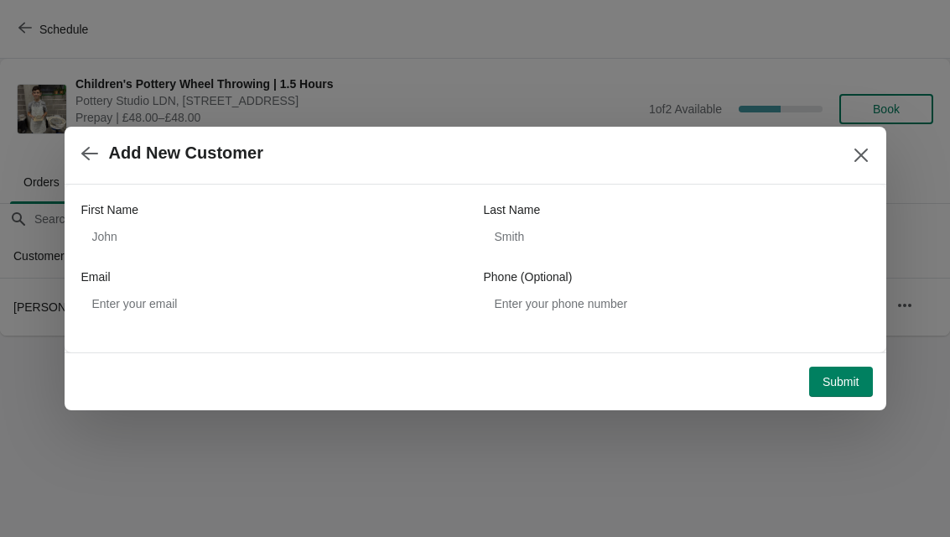
click at [366, 263] on div "First Name Last Name Email Phone (Optional)" at bounding box center [475, 259] width 788 height 117
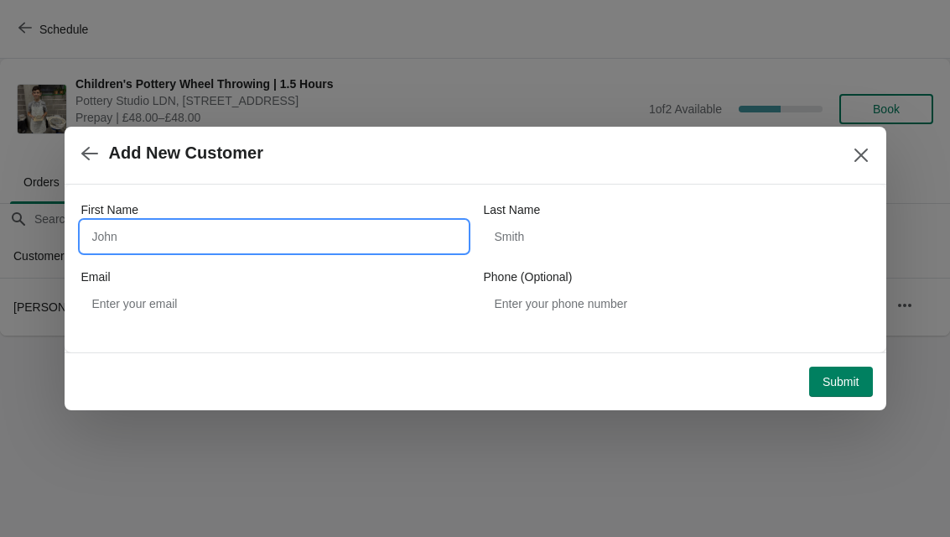
click at [367, 236] on input "First Name" at bounding box center [274, 236] width 386 height 30
type input "Valeria"
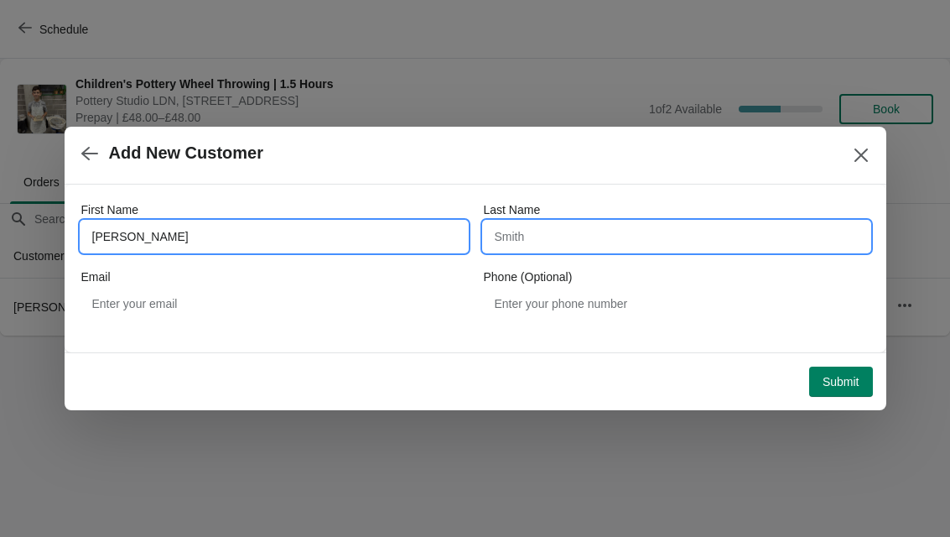
click at [574, 242] on input "Last Name" at bounding box center [677, 236] width 386 height 30
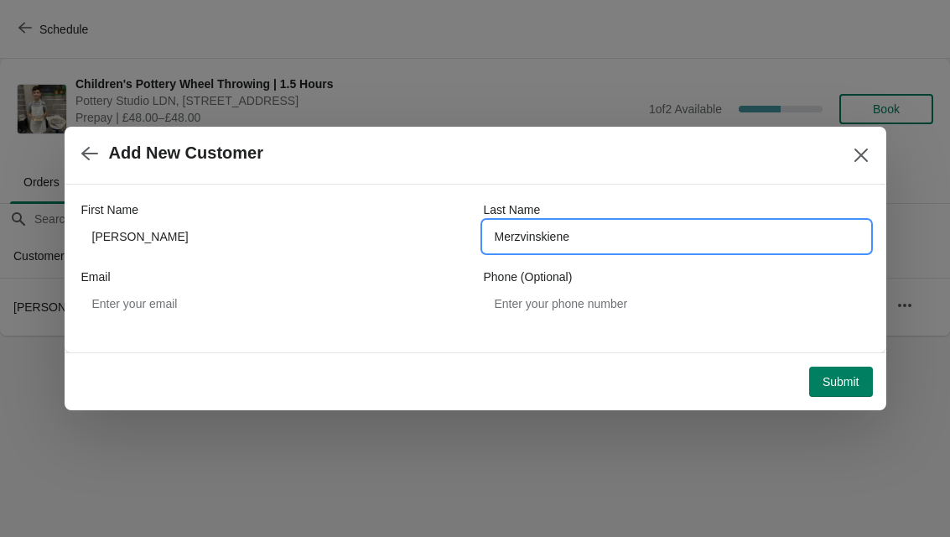
type input "Merzvinskiene"
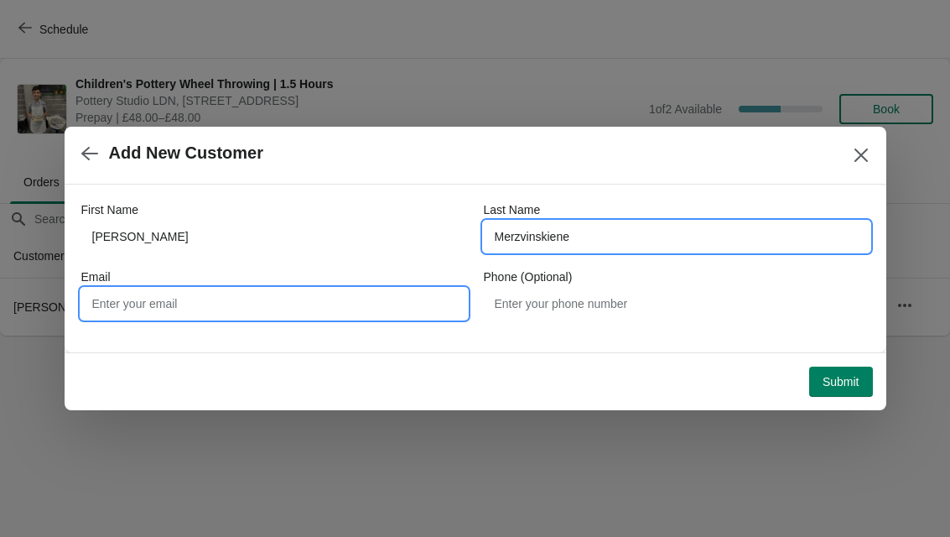
click at [332, 304] on input "Email" at bounding box center [274, 304] width 386 height 30
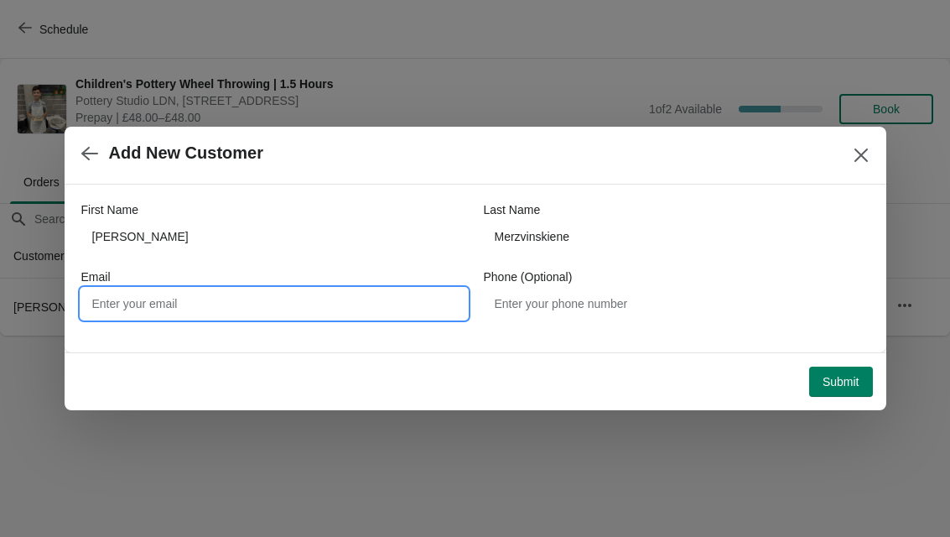
click at [258, 304] on input "Email" at bounding box center [274, 304] width 386 height 30
paste input "Leramer7256@gmail.com"
type input "Leramer7256@gmail.com"
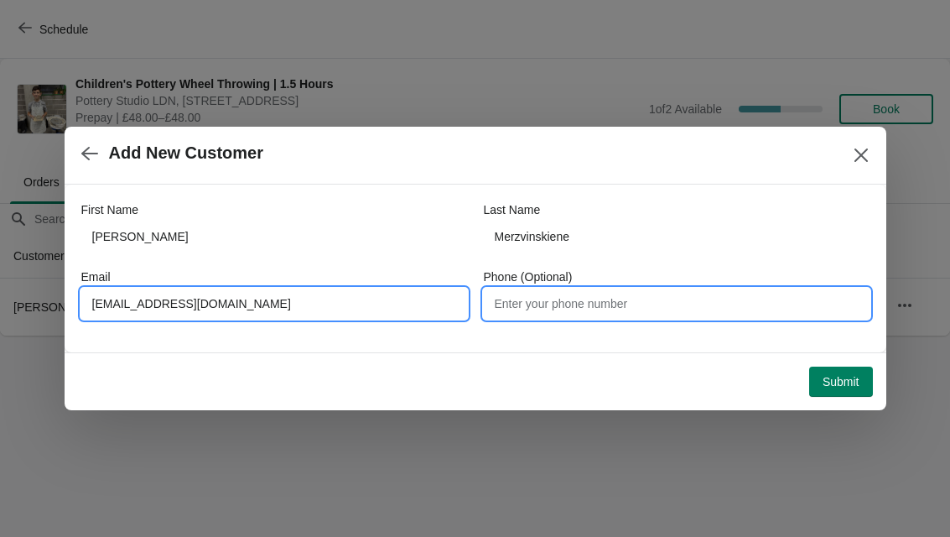
click at [591, 315] on input "Phone (Optional)" at bounding box center [677, 304] width 386 height 30
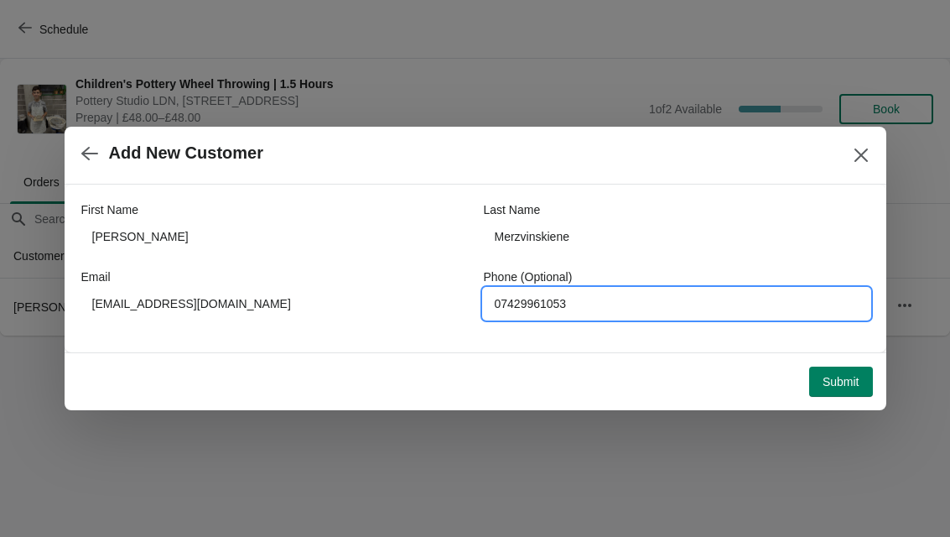
type input "07429961053"
click at [849, 391] on button "Submit" at bounding box center [841, 382] width 64 height 30
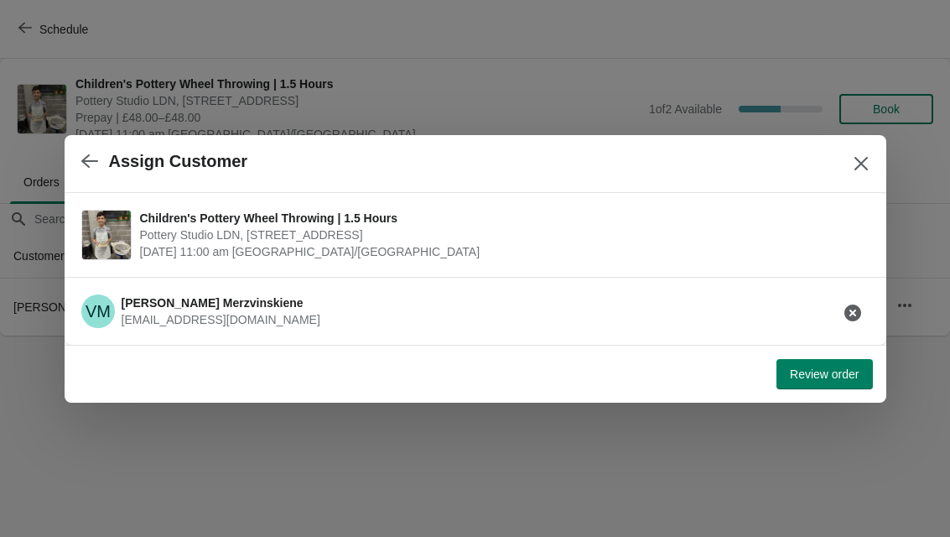
click at [845, 387] on button "Review order" at bounding box center [825, 374] width 96 height 30
